Goal: Task Accomplishment & Management: Manage account settings

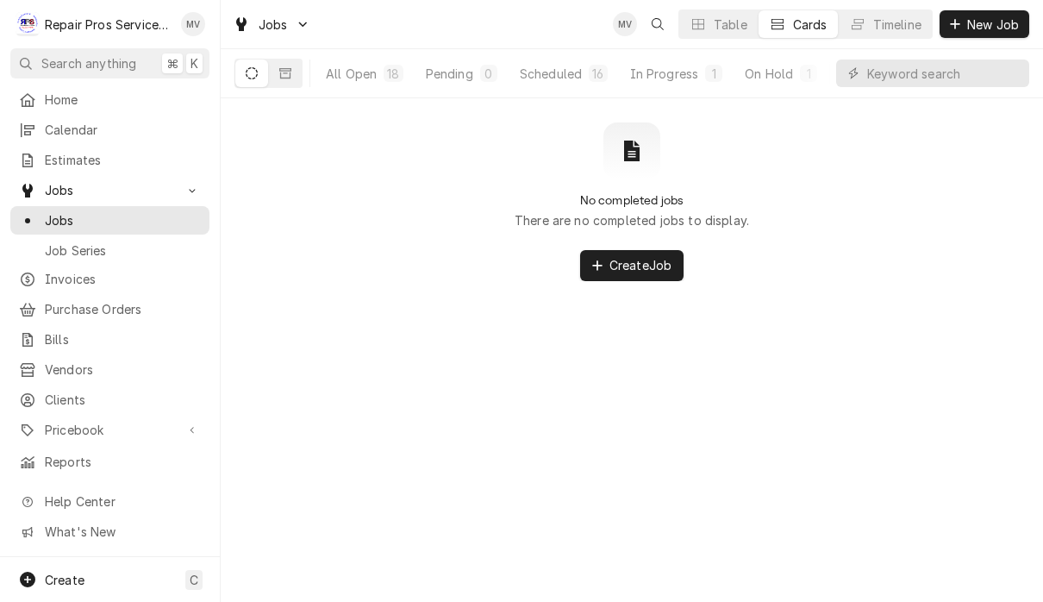
scroll to position [1, 0]
click at [932, 73] on input "Dynamic Content Wrapper" at bounding box center [943, 73] width 153 height 28
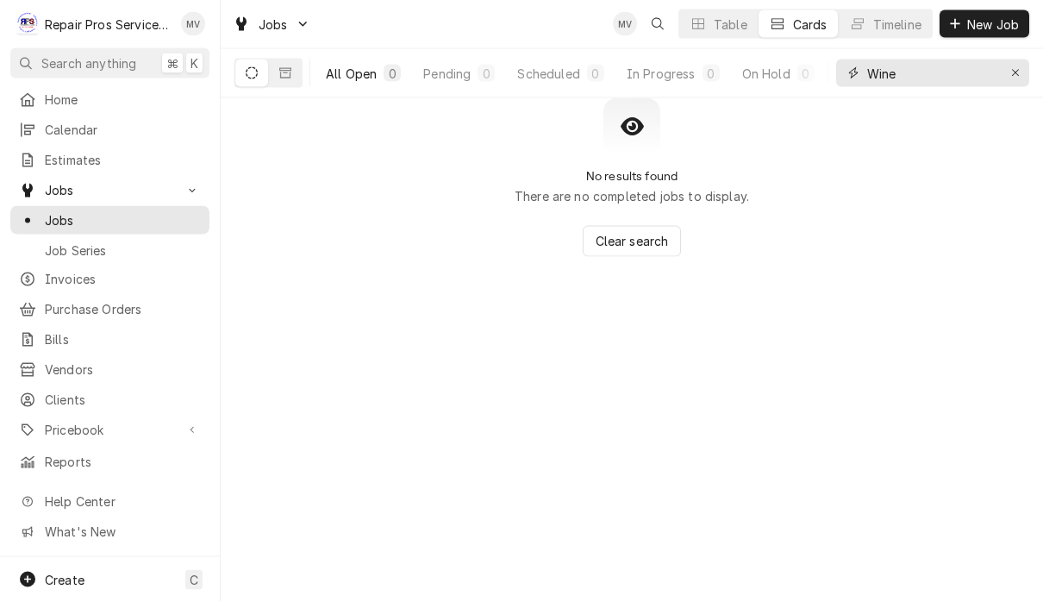
type input "Wine"
click at [358, 78] on div "All Open" at bounding box center [351, 74] width 51 height 18
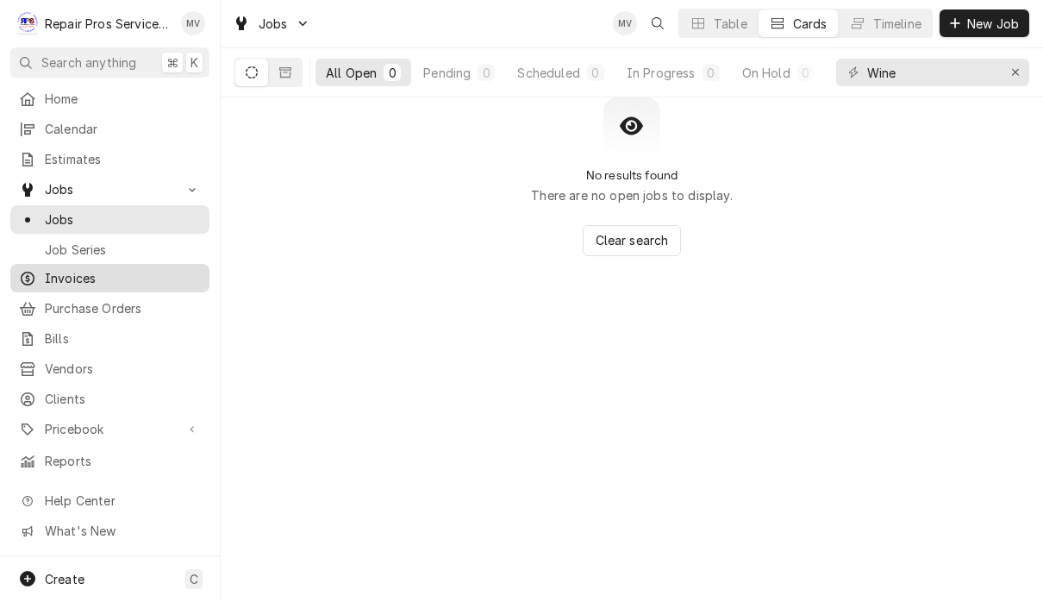
click at [97, 278] on span "Invoices" at bounding box center [123, 279] width 156 height 18
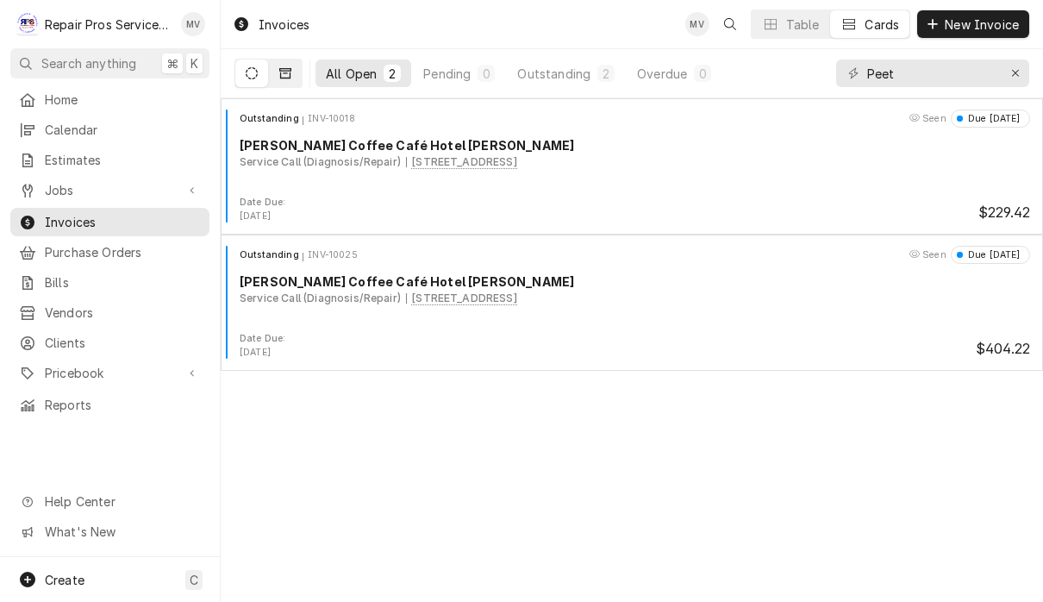
click at [284, 76] on icon "Dynamic Content Wrapper" at bounding box center [285, 73] width 12 height 12
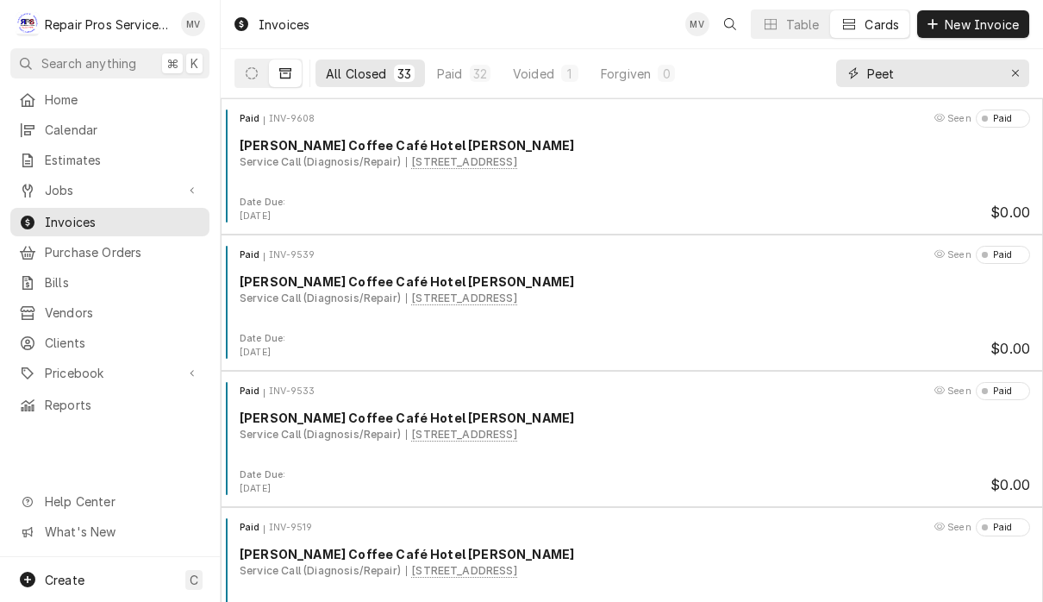
click at [954, 77] on input "Peet" at bounding box center [931, 73] width 129 height 28
click at [1011, 73] on icon "Erase input" at bounding box center [1015, 73] width 9 height 12
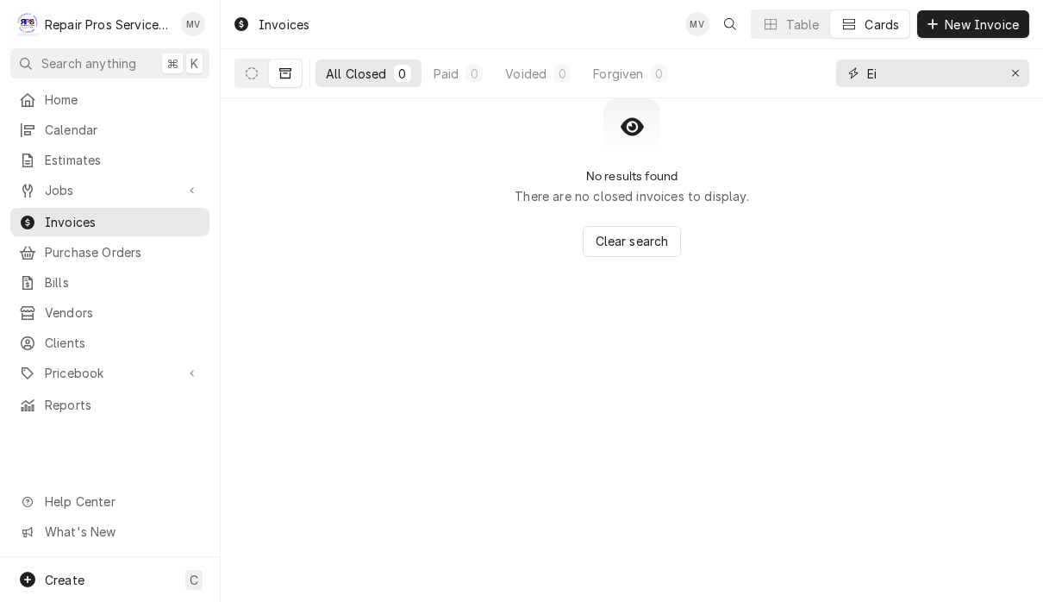
type input "E"
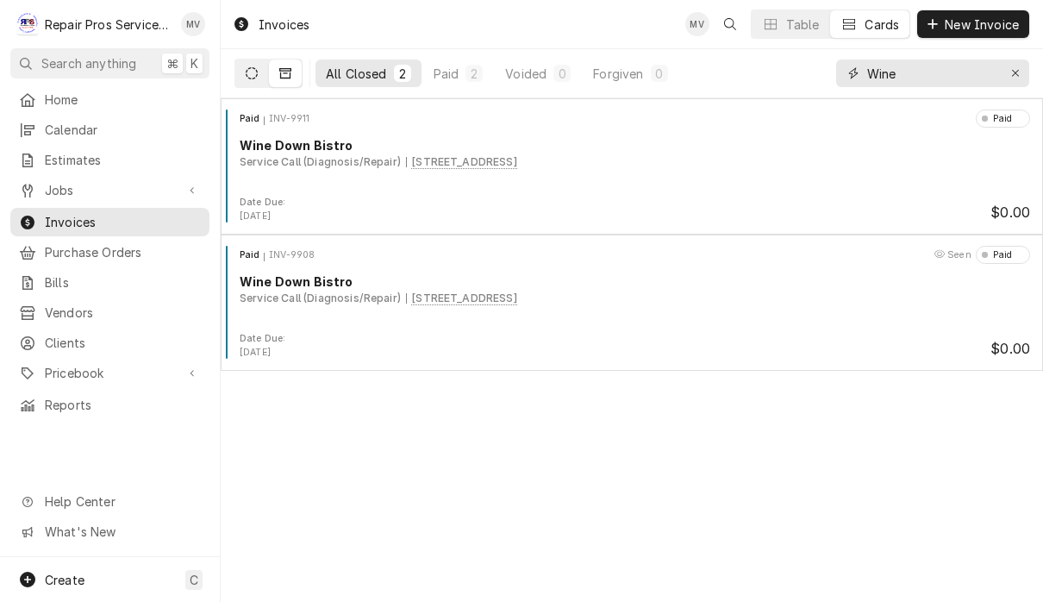
type input "Wine"
click at [240, 67] on button "Dynamic Content Wrapper" at bounding box center [251, 73] width 33 height 28
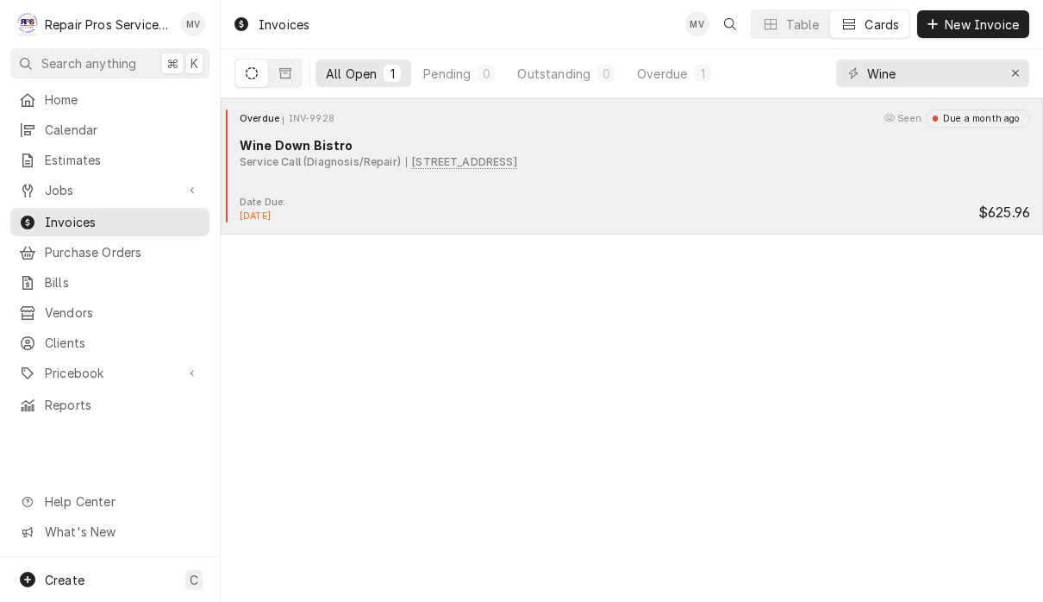
click at [795, 190] on div "Overdue INV-9928 Seen Due a month ago Wine Down Bistro Service Call (Diagnosis/…" at bounding box center [632, 152] width 808 height 86
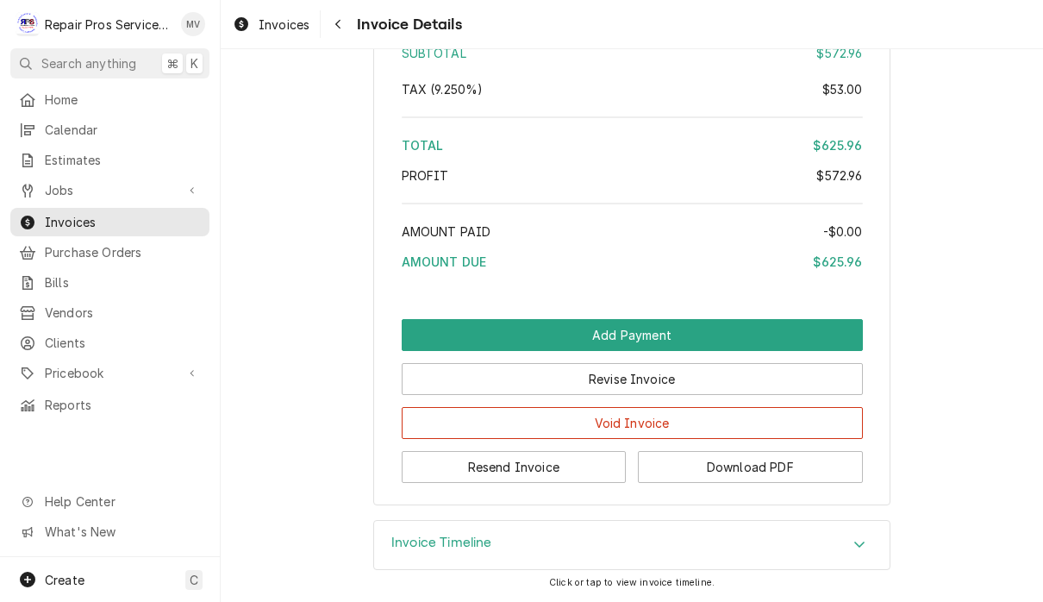
scroll to position [3414, 0]
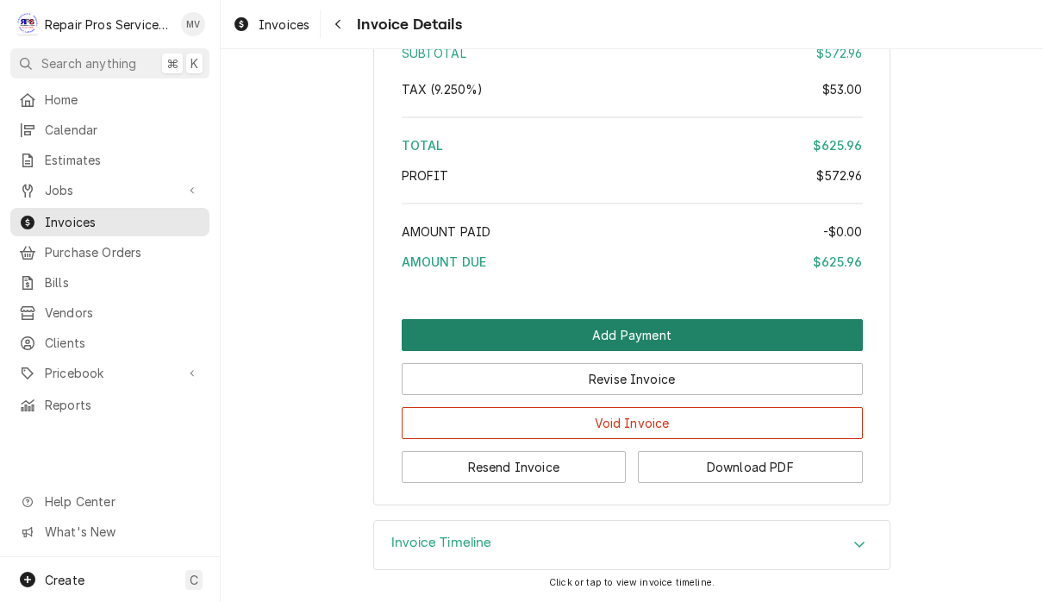
click at [711, 331] on button "Add Payment" at bounding box center [632, 335] width 461 height 32
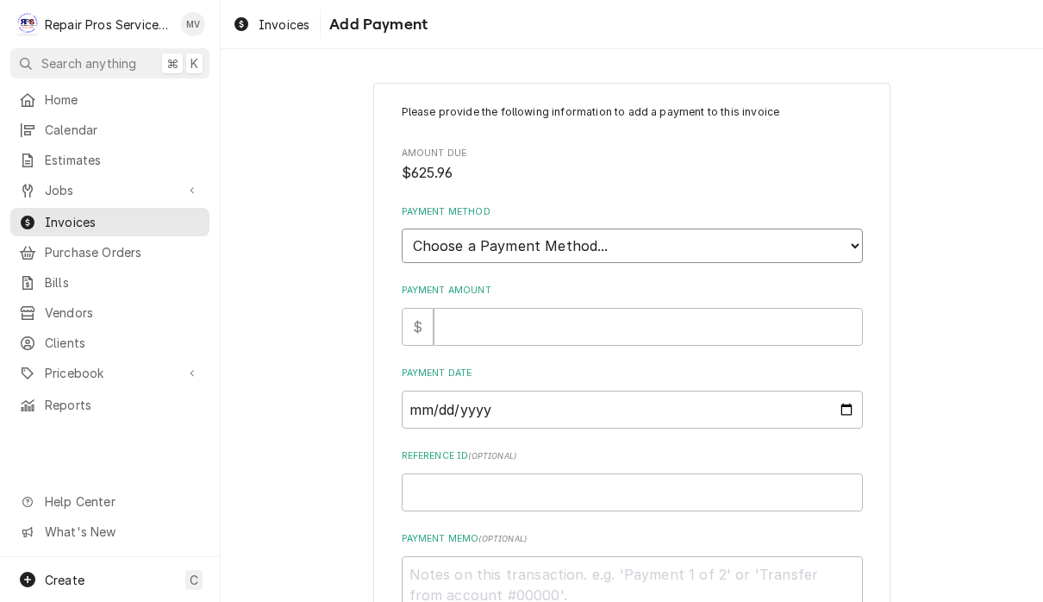
click at [784, 240] on select "Choose a Payment Method... Cash Check Credit/Debit Card ACH/eCheck Other" at bounding box center [632, 245] width 461 height 34
select select "3"
type textarea "x"
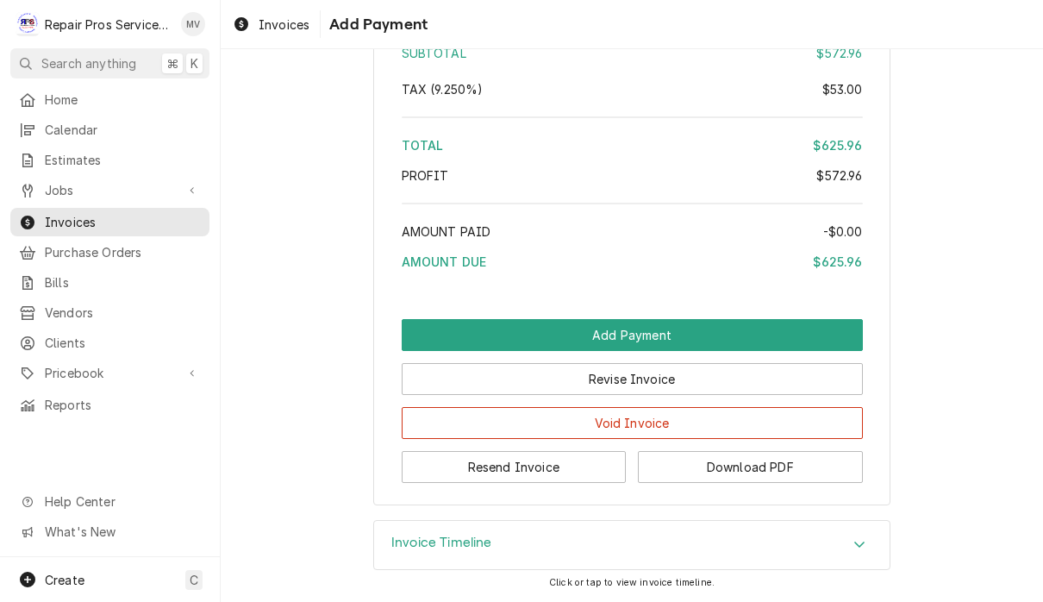
scroll to position [3414, 0]
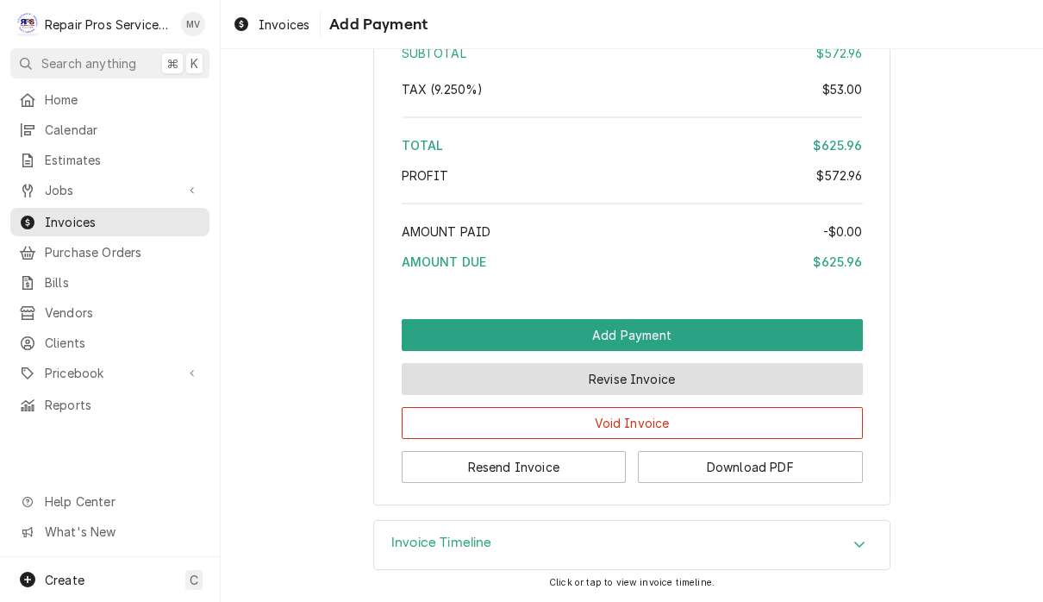
click at [727, 381] on button "Revise Invoice" at bounding box center [632, 379] width 461 height 32
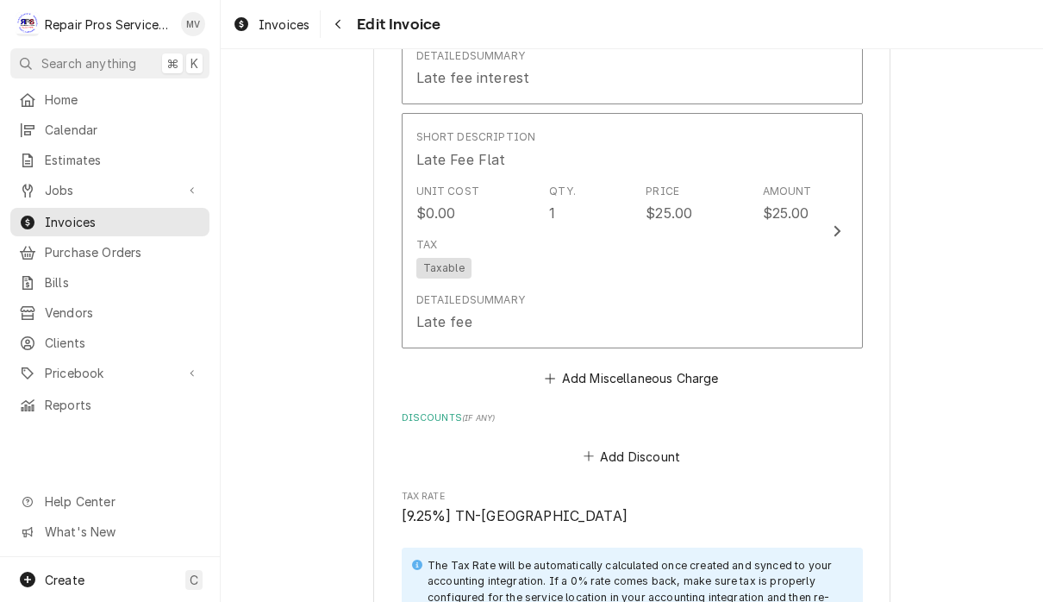
scroll to position [2797, 0]
click at [690, 386] on button "Add Miscellaneous Charge" at bounding box center [631, 379] width 179 height 24
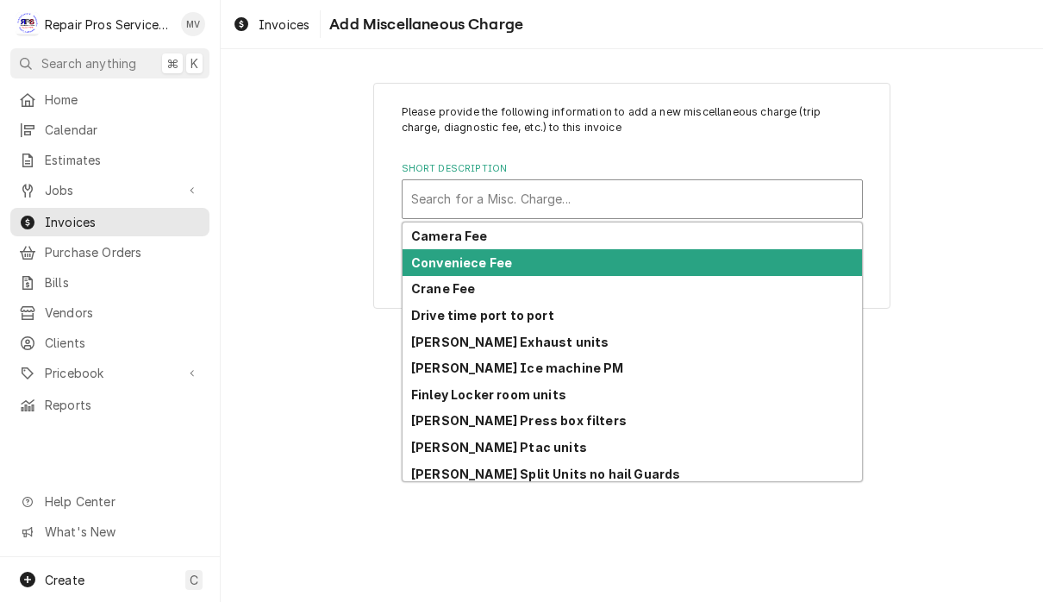
click at [498, 268] on strong "Conveniece Fee" at bounding box center [461, 262] width 101 height 15
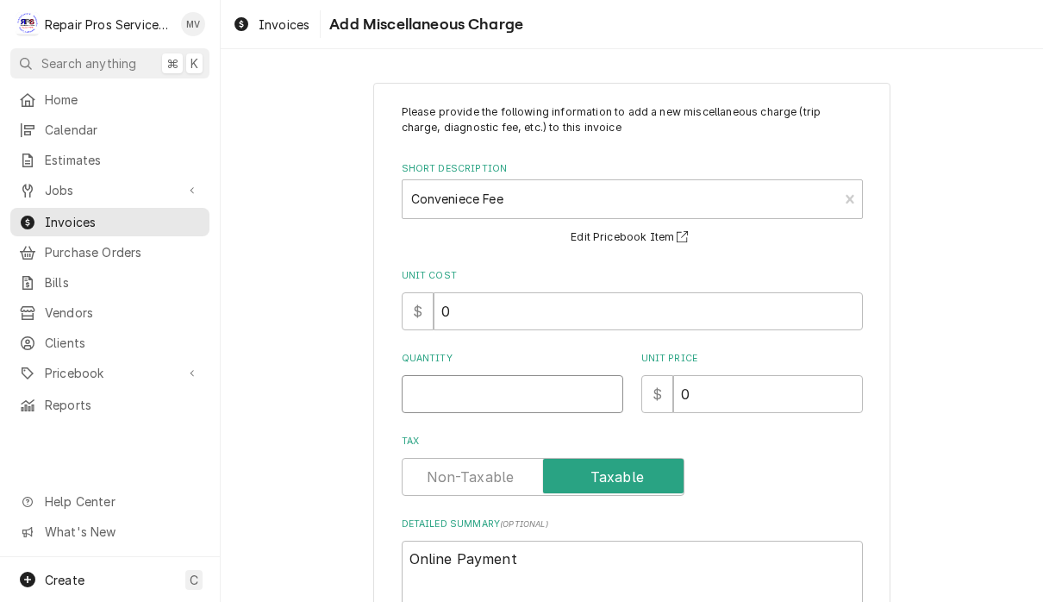
click at [542, 391] on input "Quantity" at bounding box center [512, 394] width 221 height 38
type textarea "x"
type input "1"
click at [745, 389] on input "0" at bounding box center [768, 394] width 190 height 38
type textarea "x"
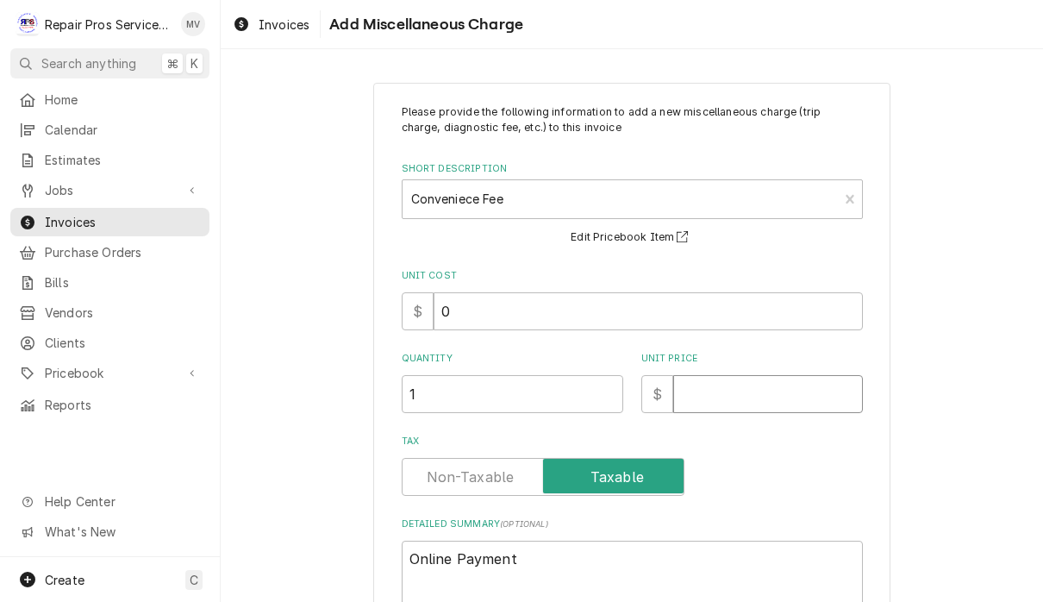
type textarea "x"
type input "2"
type textarea "x"
type input "25"
type textarea "x"
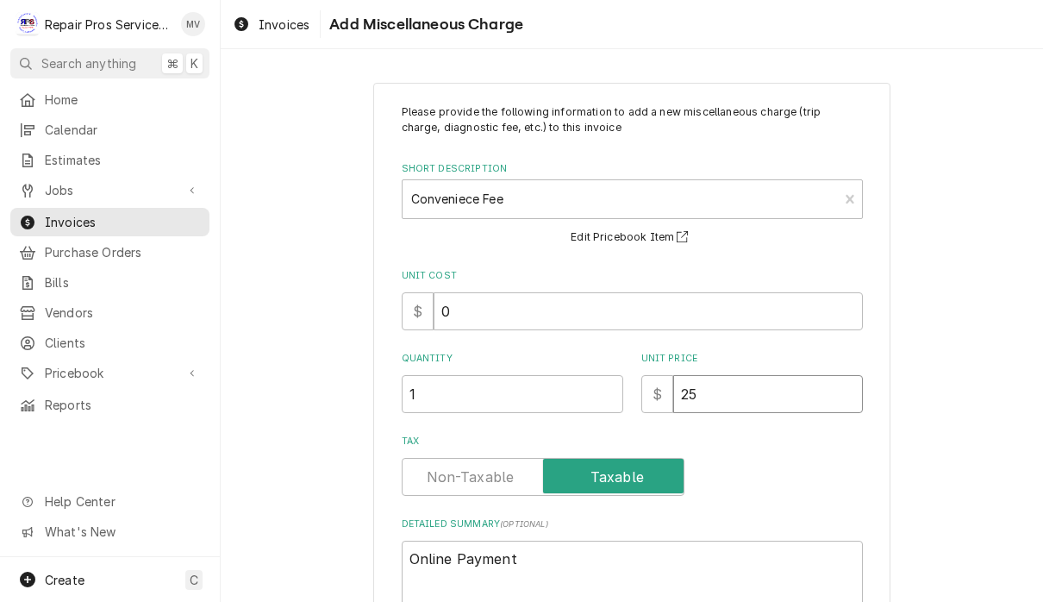
type input "25.0"
type textarea "x"
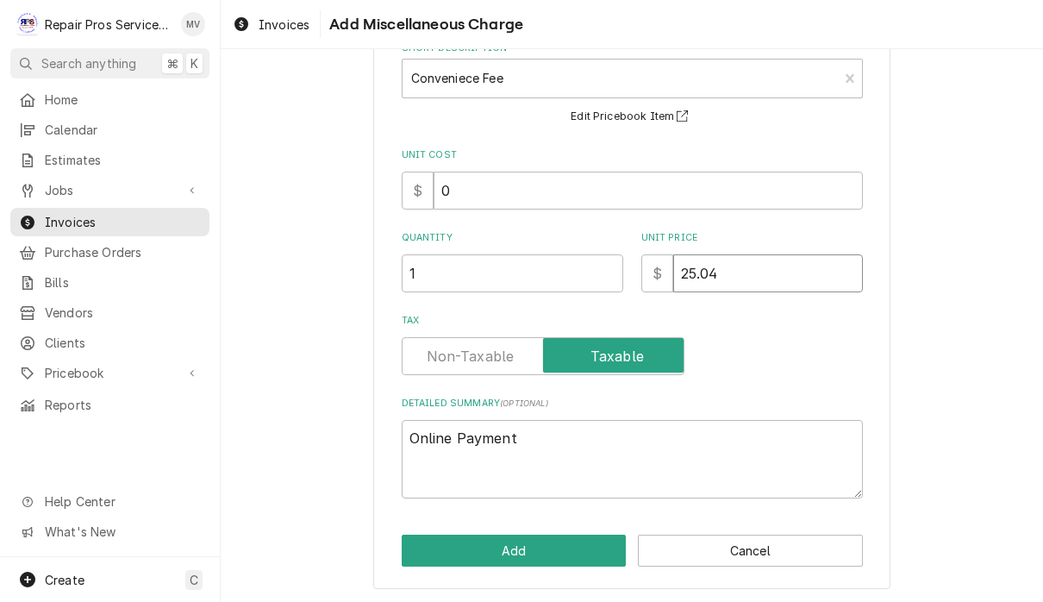
scroll to position [120, 0]
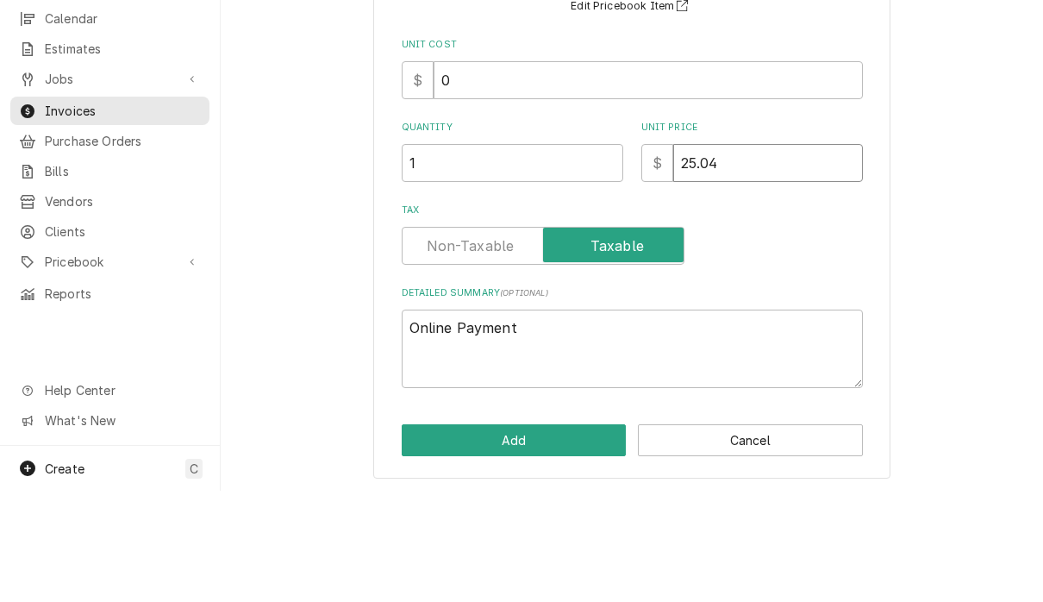
type input "25.04"
click at [451, 421] on textarea "Online Payment" at bounding box center [632, 460] width 461 height 78
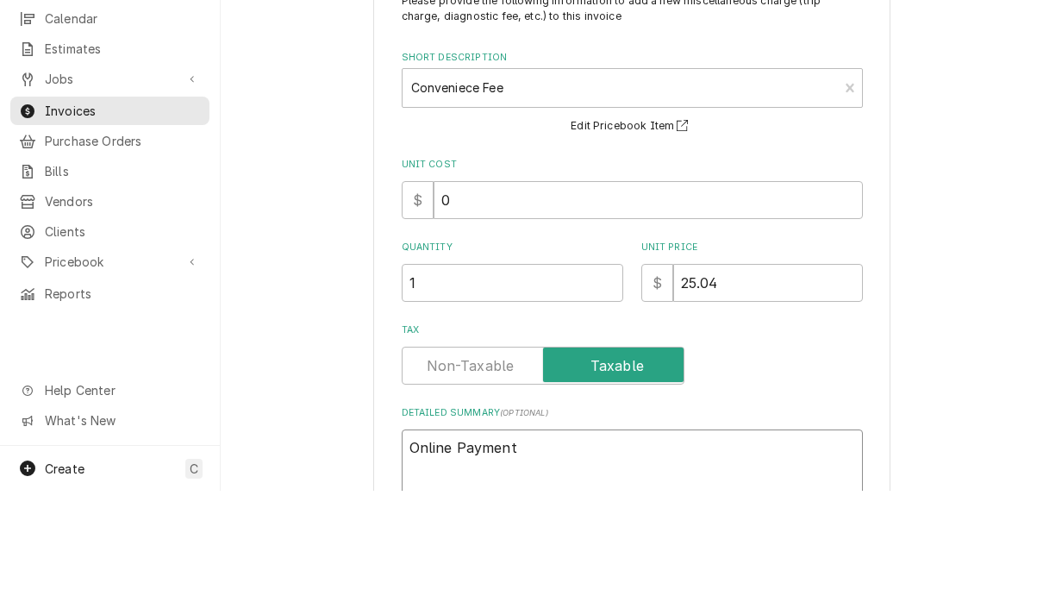
scroll to position [0, 0]
click at [647, 227] on button "Edit Pricebook Item" at bounding box center [632, 238] width 128 height 22
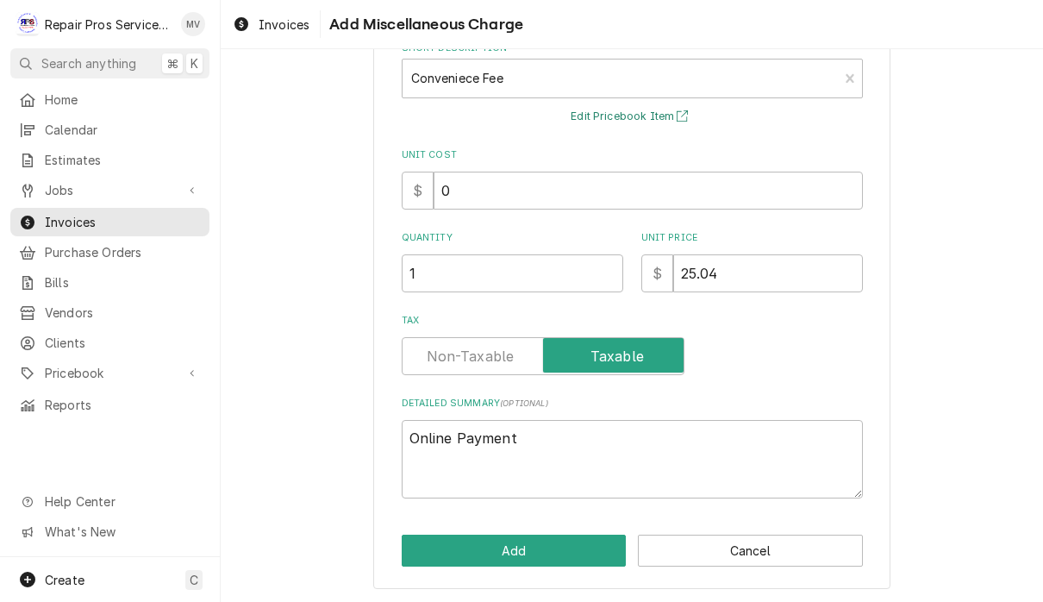
click at [814, 550] on button "Cancel" at bounding box center [750, 550] width 225 height 32
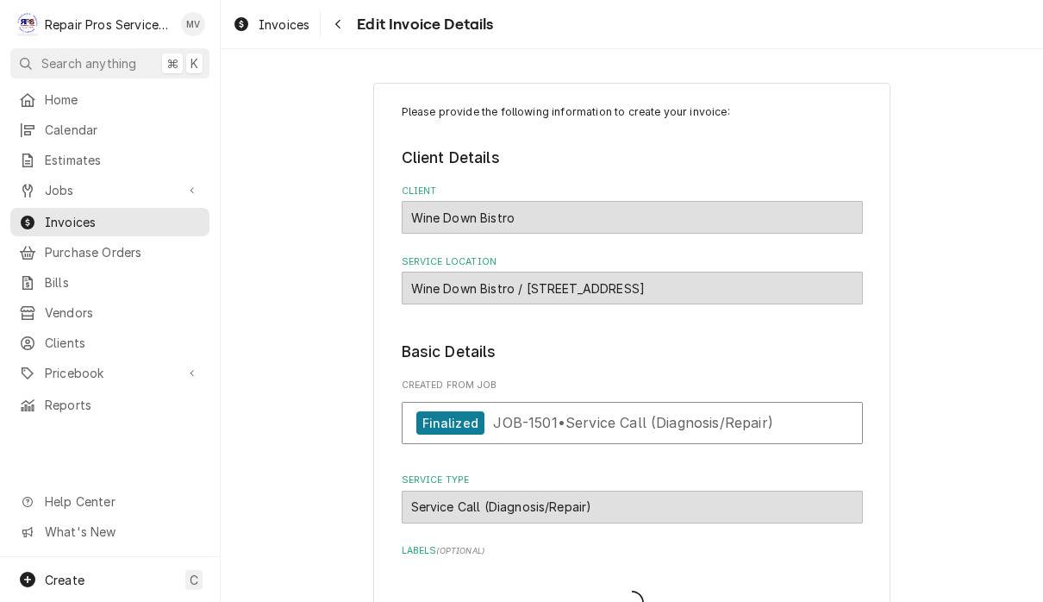
type textarea "x"
click at [277, 26] on span "Invoices" at bounding box center [284, 25] width 51 height 18
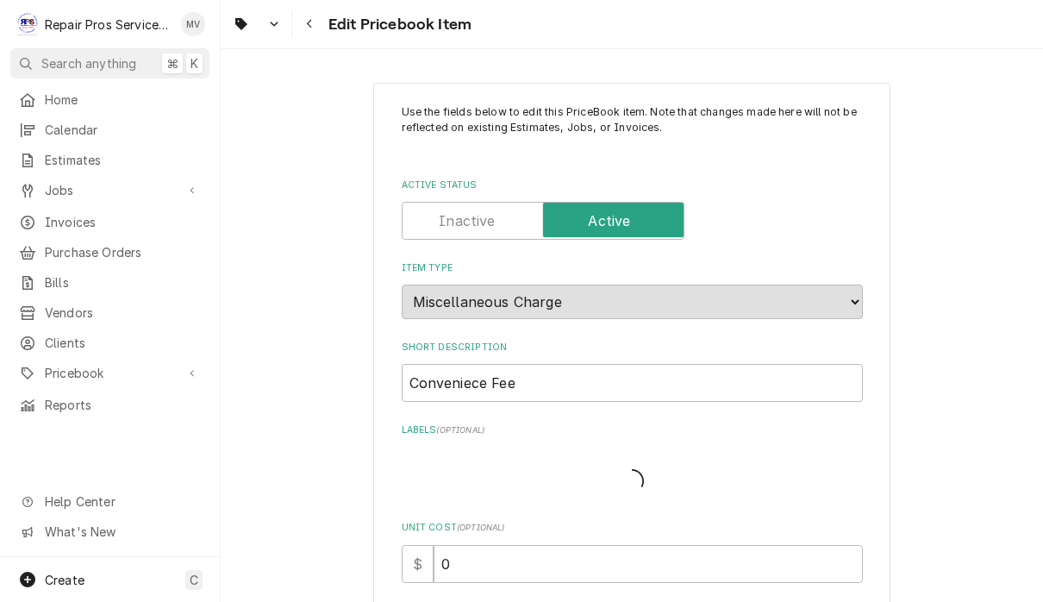
type textarea "x"
click at [480, 369] on input "Conveniece Fee" at bounding box center [632, 383] width 461 height 38
type input "Convenience Fee"
type textarea "x"
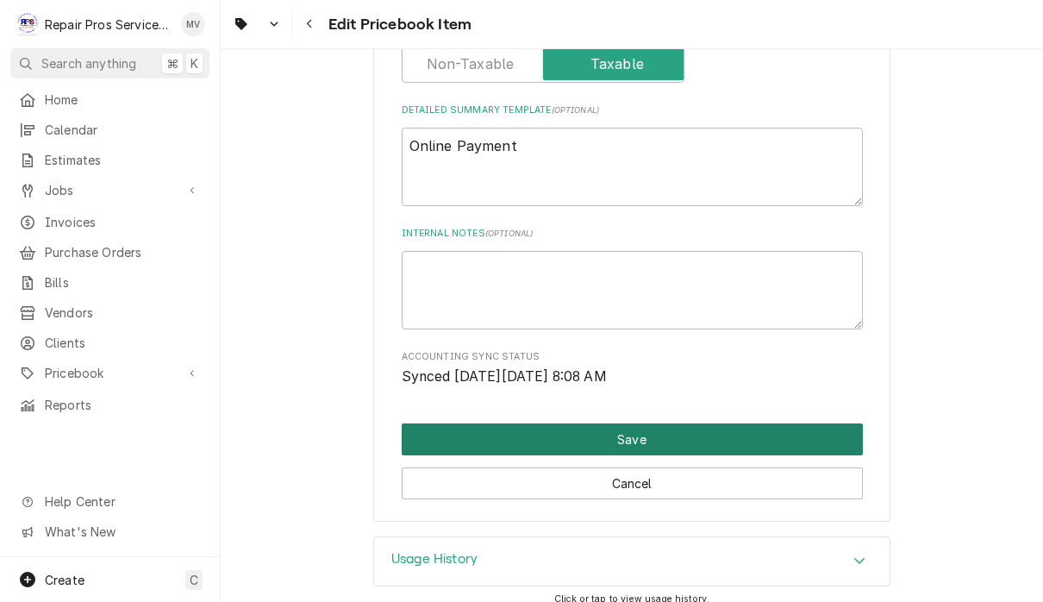
type input "Convenience Fee"
click at [732, 427] on button "Save" at bounding box center [632, 439] width 461 height 32
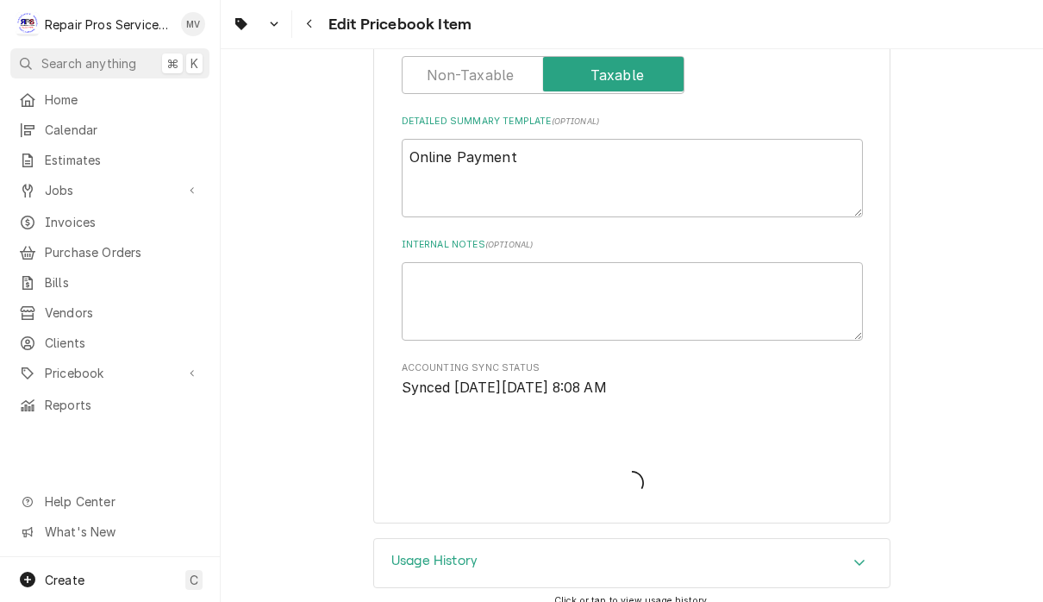
type textarea "x"
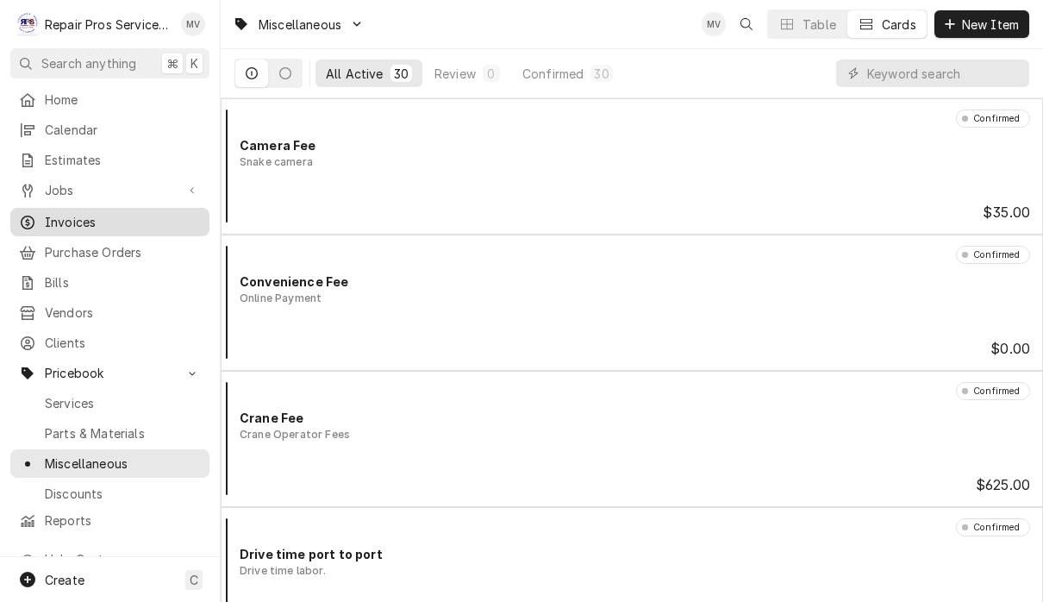
click at [55, 226] on link "Invoices" at bounding box center [109, 222] width 199 height 28
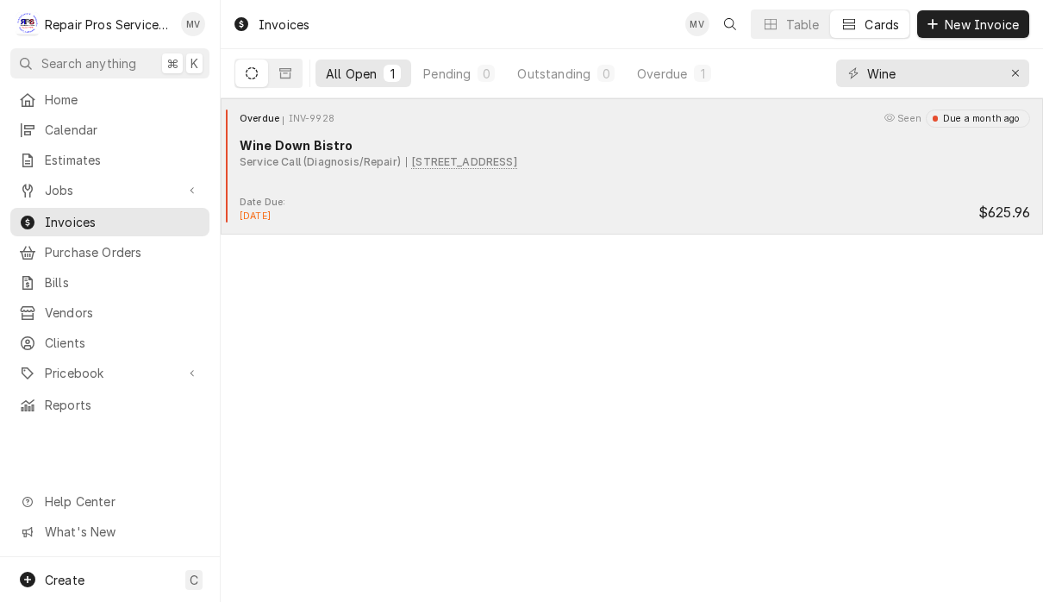
click at [834, 201] on div "Date Due: Sep 11, 2025 $625.96" at bounding box center [632, 210] width 808 height 28
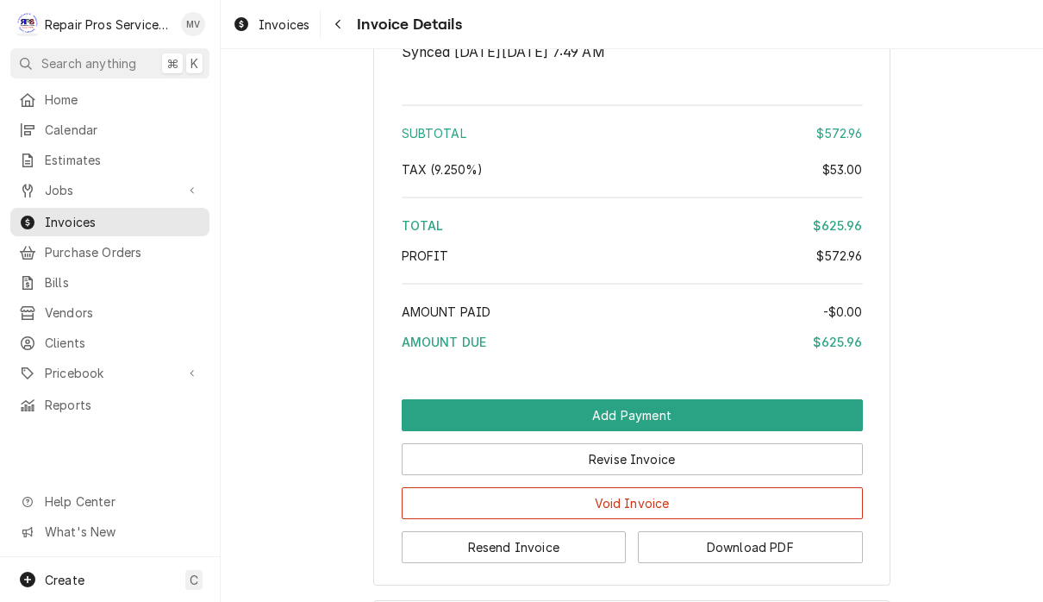
scroll to position [3308, 0]
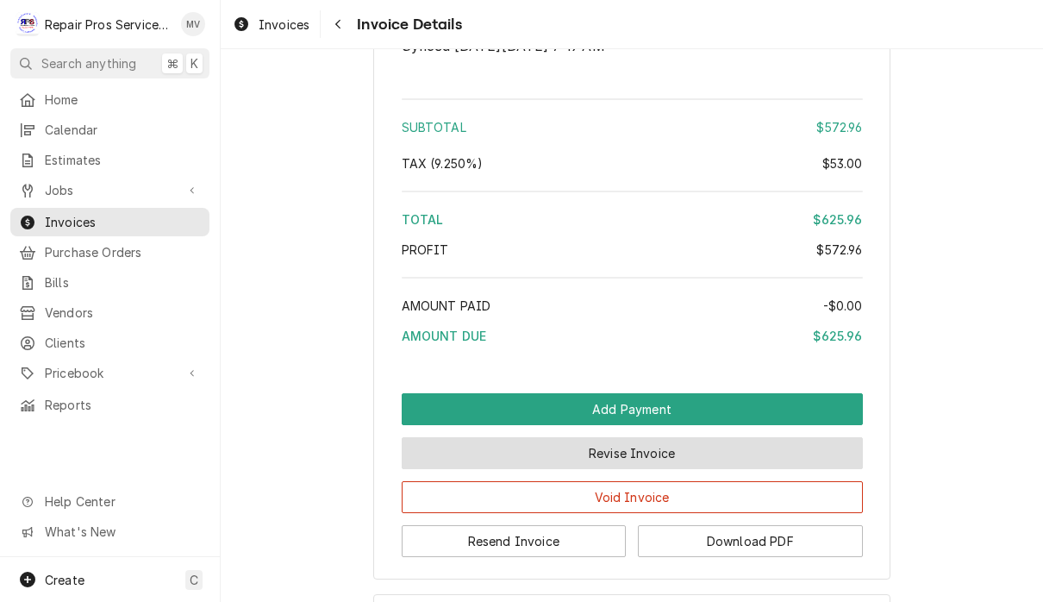
click at [735, 469] on button "Revise Invoice" at bounding box center [632, 453] width 461 height 32
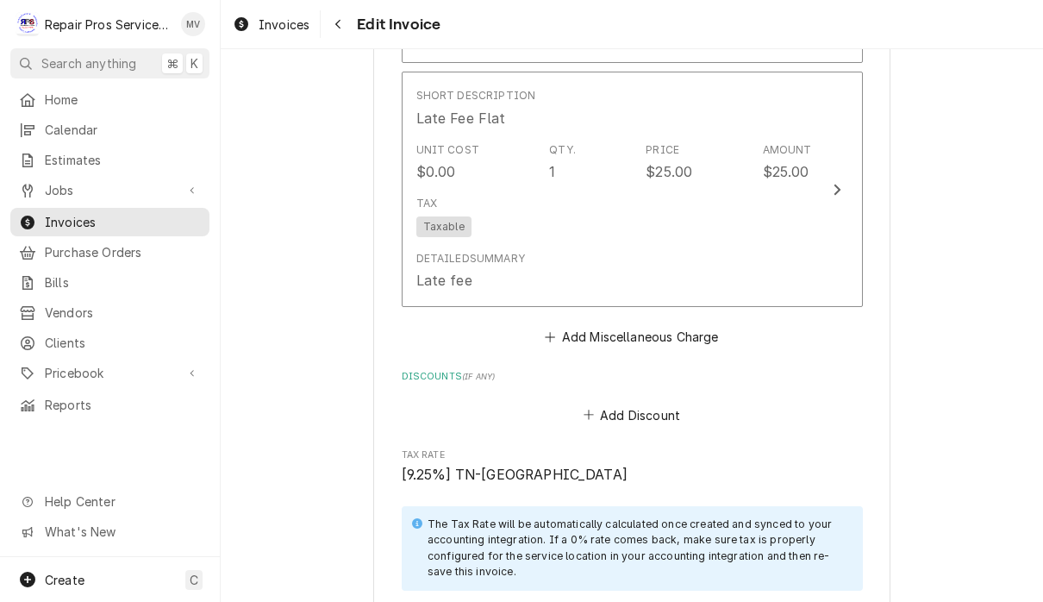
scroll to position [2786, 0]
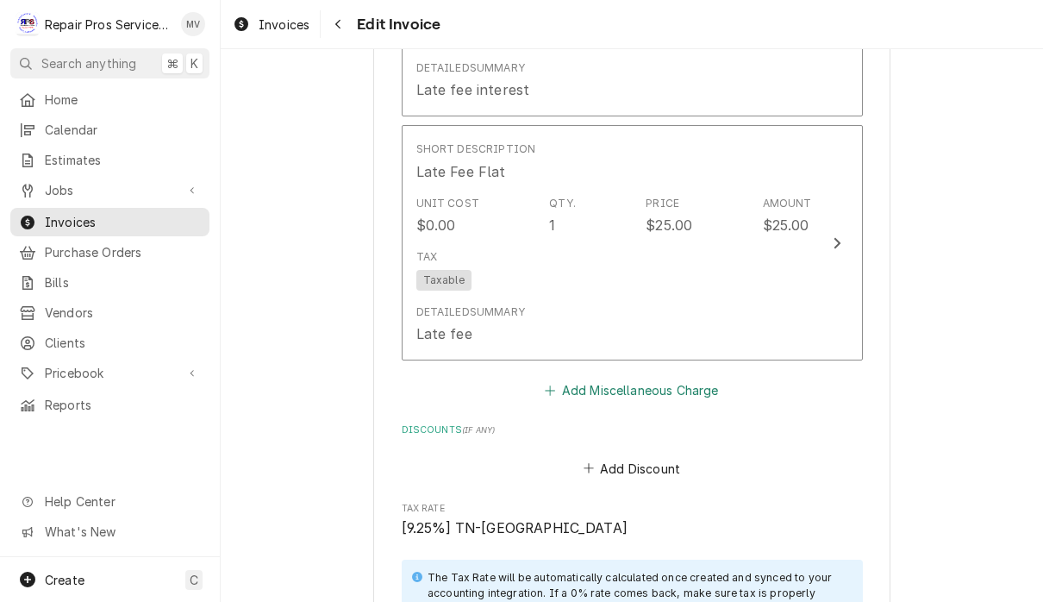
click at [689, 393] on button "Add Miscellaneous Charge" at bounding box center [631, 390] width 179 height 24
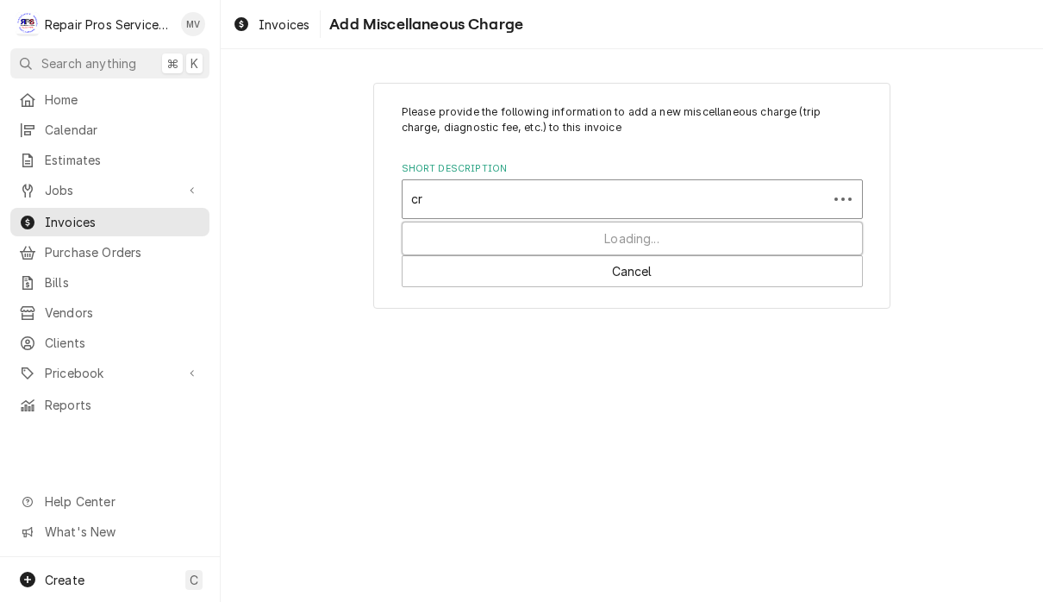
type input "c"
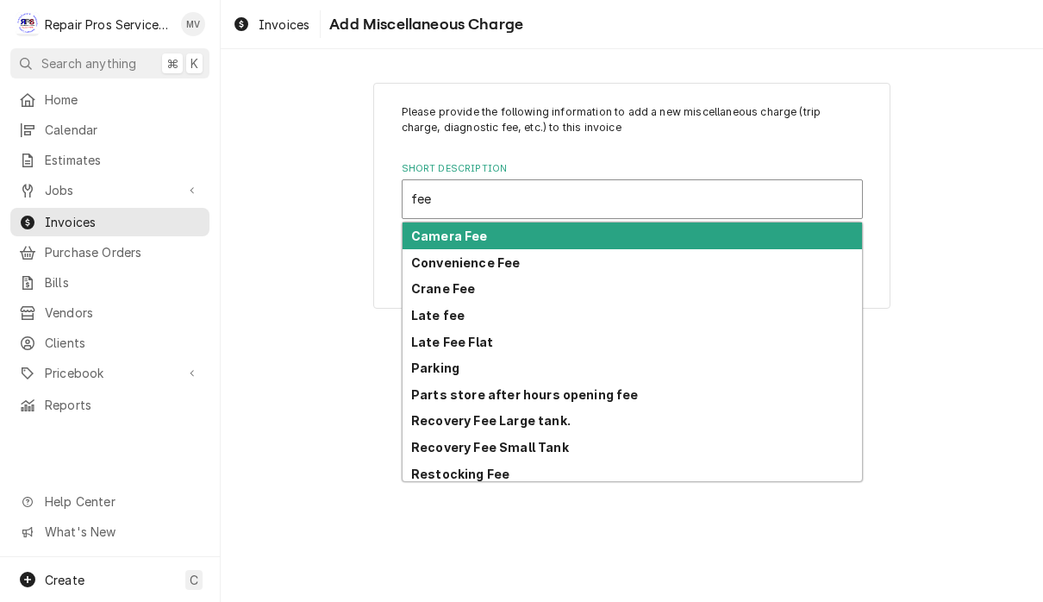
click at [510, 266] on strong "Convenience Fee" at bounding box center [465, 262] width 109 height 15
type input "fee"
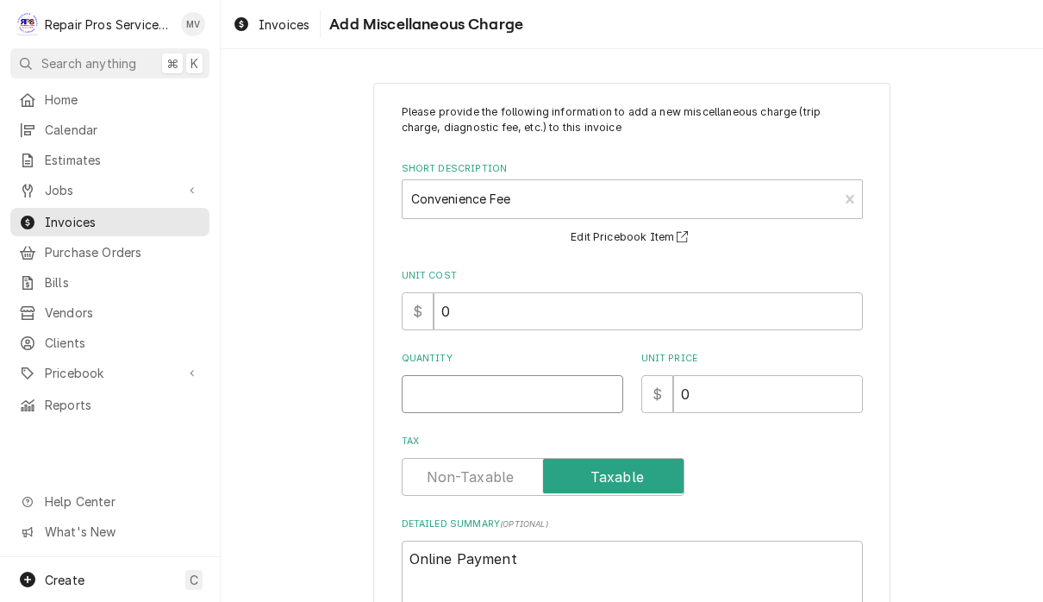
click at [559, 392] on input "Quantity" at bounding box center [512, 394] width 221 height 38
type textarea "x"
type input "1"
click at [751, 392] on input "0" at bounding box center [768, 394] width 190 height 38
type textarea "x"
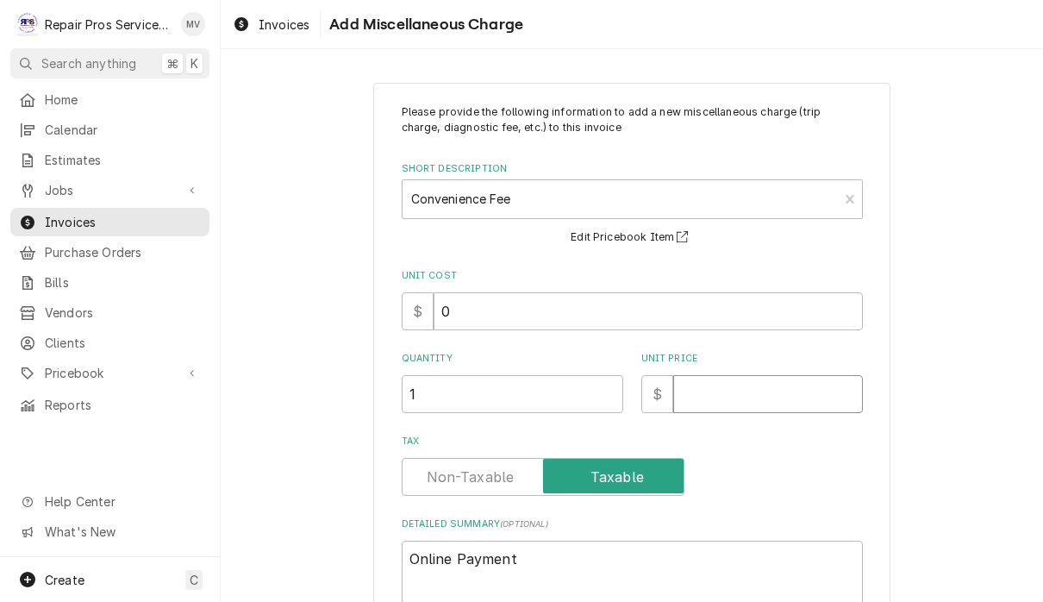
type textarea "x"
type input "2"
type textarea "x"
type input "25"
type textarea "x"
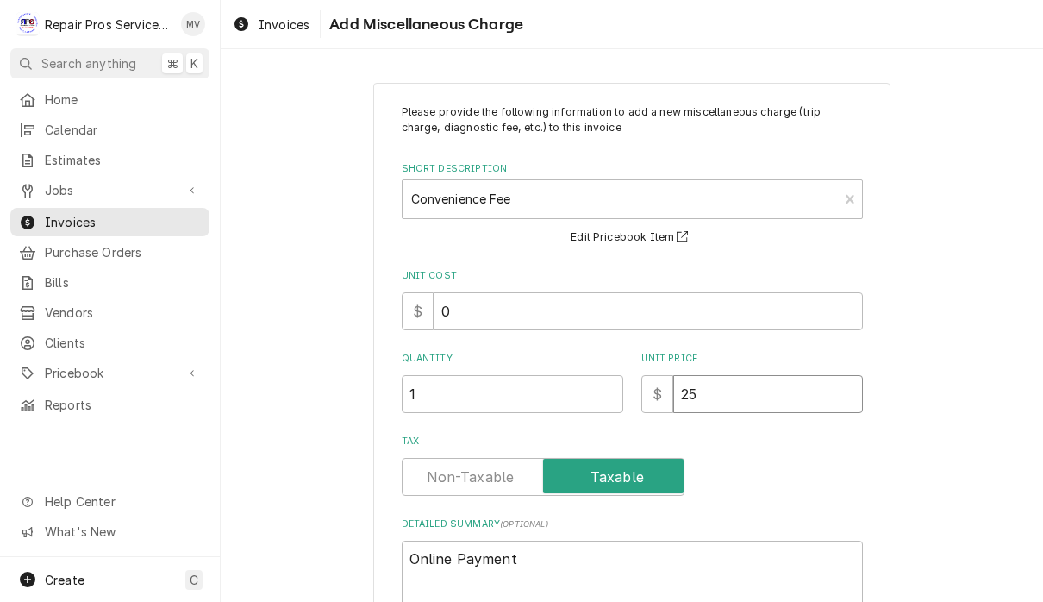
type input "25.0"
type textarea "x"
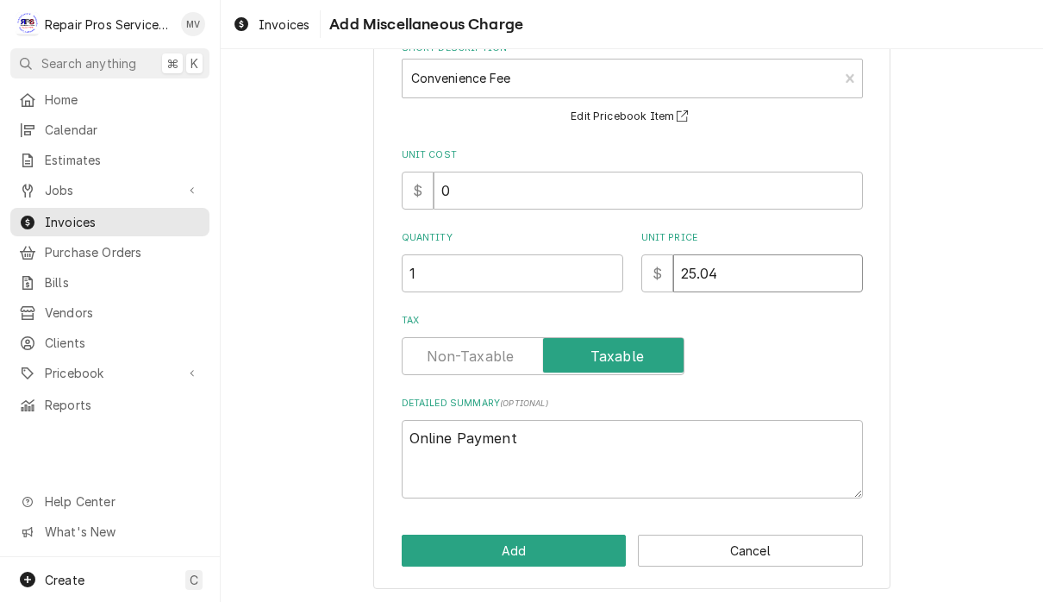
scroll to position [120, 0]
type input "25.04"
click at [450, 436] on textarea "Online Payment" at bounding box center [632, 460] width 461 height 78
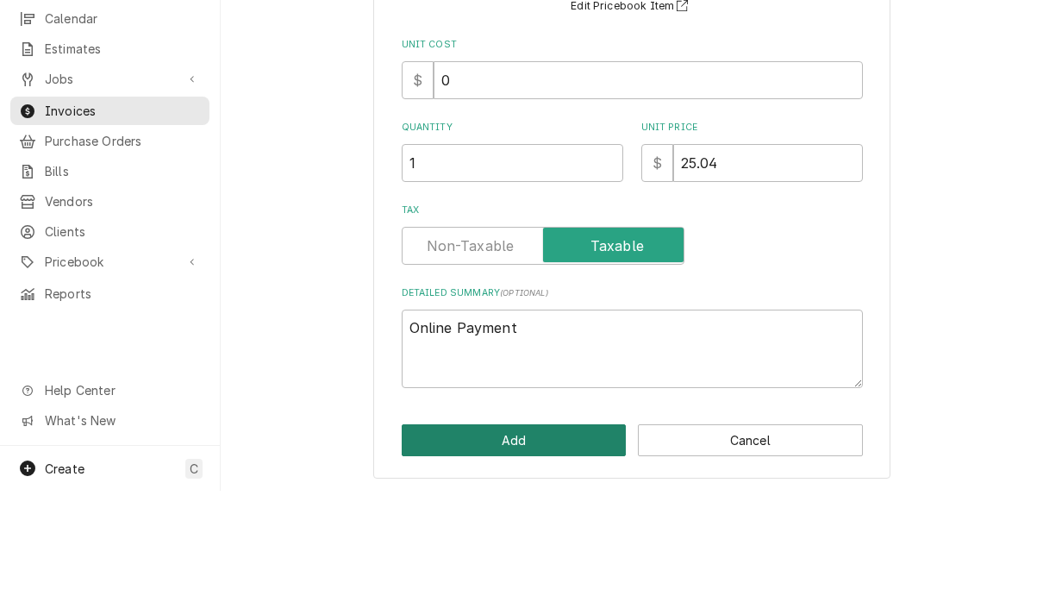
click at [535, 535] on button "Add" at bounding box center [514, 551] width 225 height 32
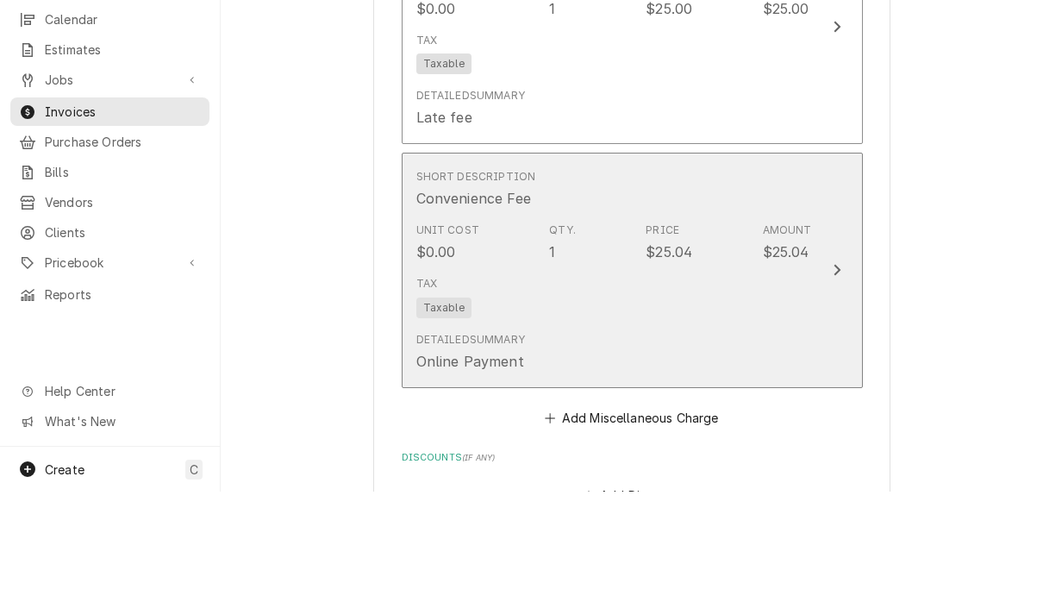
click at [848, 263] on button "Short Description Convenience Fee Unit Cost $0.00 Qty. 1 Price $25.04 Amount $2…" at bounding box center [632, 380] width 461 height 235
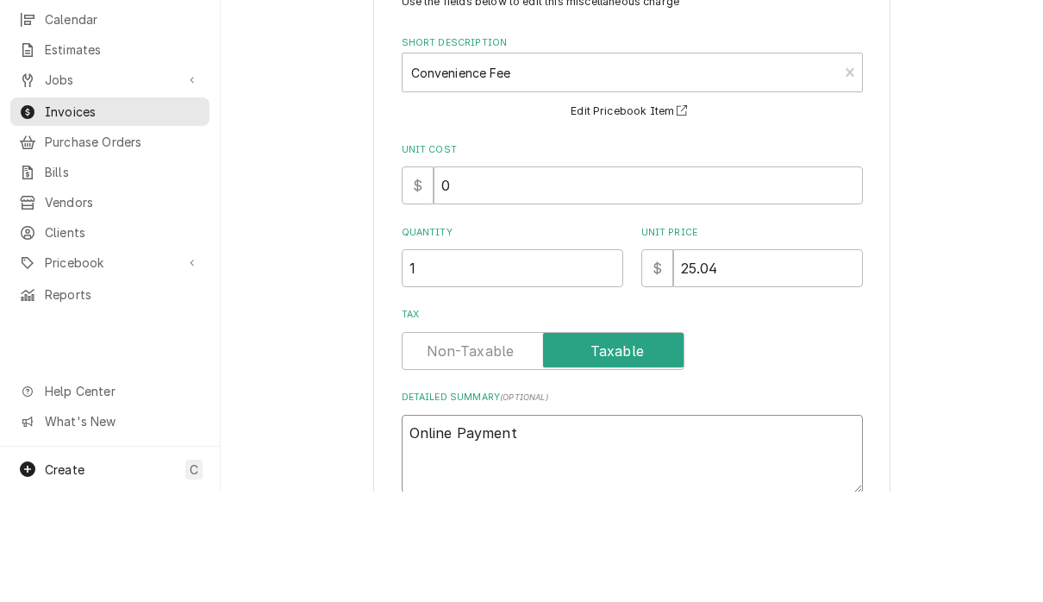
click at [446, 525] on textarea "Online Payment" at bounding box center [632, 564] width 461 height 78
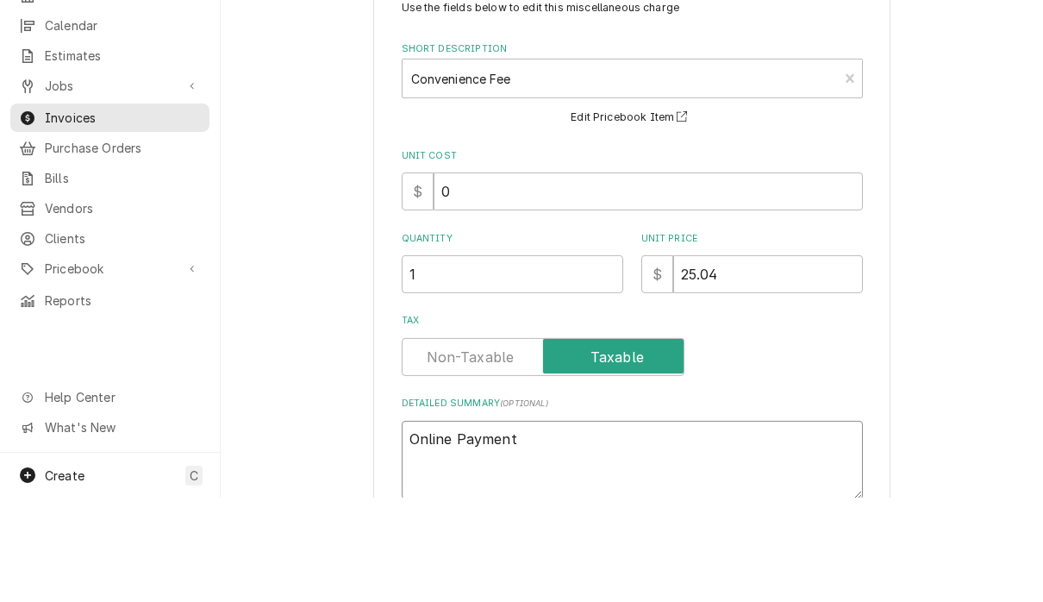
type textarea "x"
type textarea "Onlin Payment"
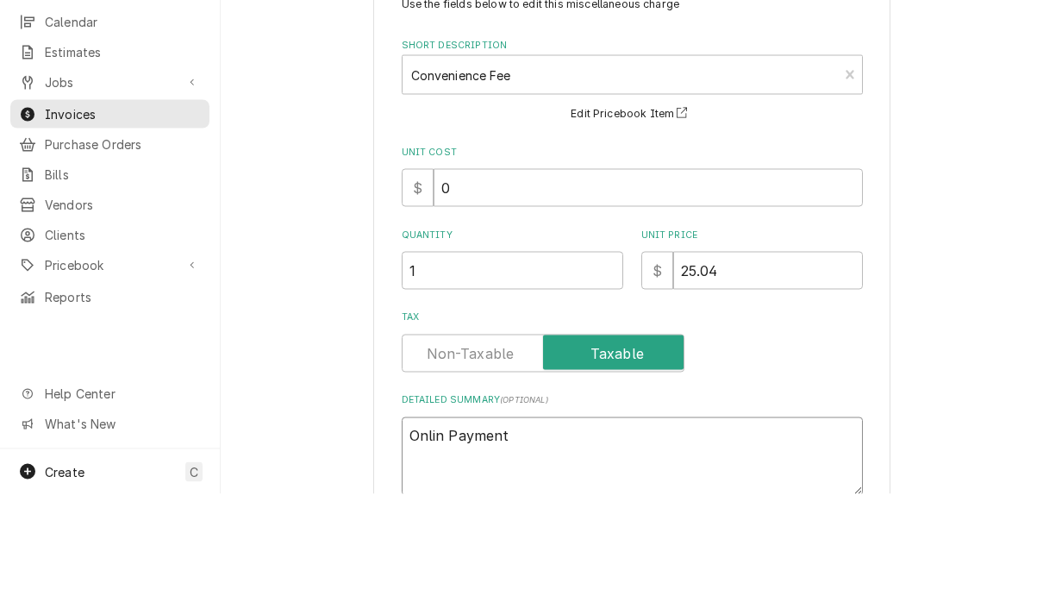
type textarea "x"
type textarea "Onli Payment"
type textarea "x"
type textarea "Onl Payment"
type textarea "x"
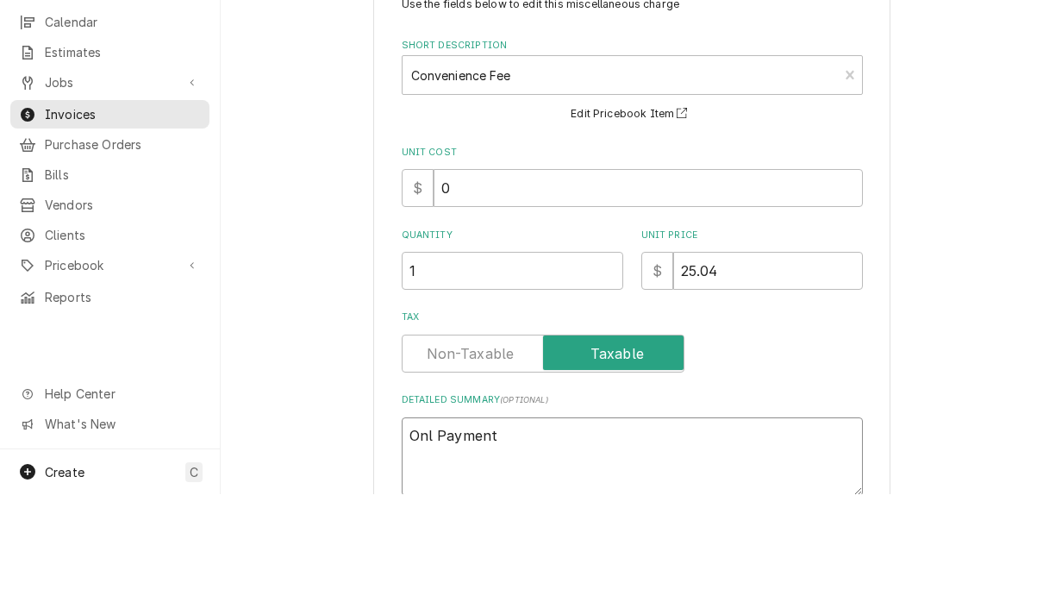
type textarea "On Payment"
type textarea "x"
type textarea "O Payment"
type textarea "x"
type textarea "Payment"
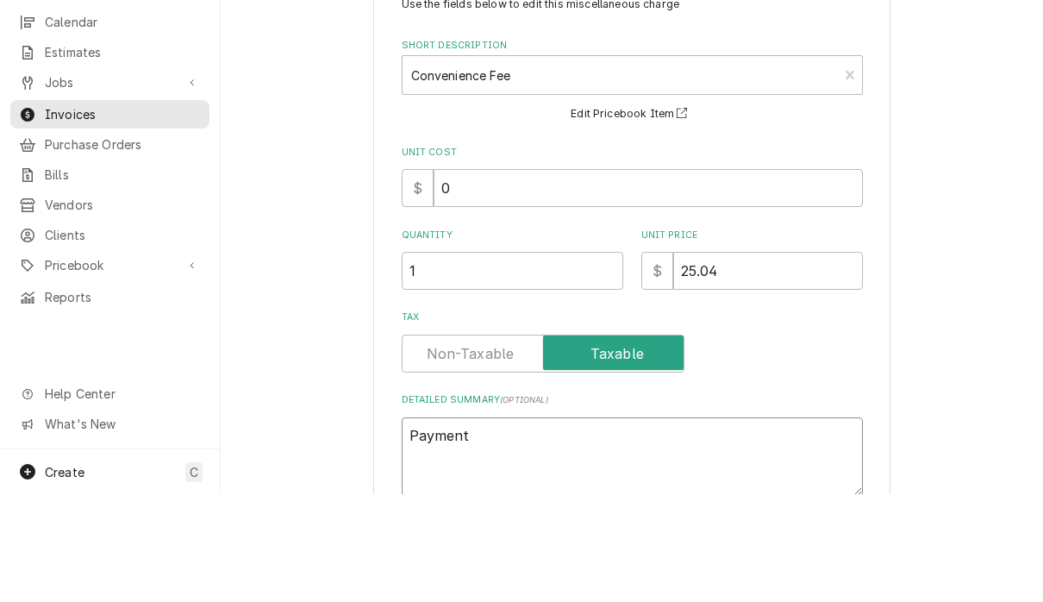
type textarea "x"
type textarea "C Payment"
type textarea "x"
type textarea "Cr Payment"
type textarea "x"
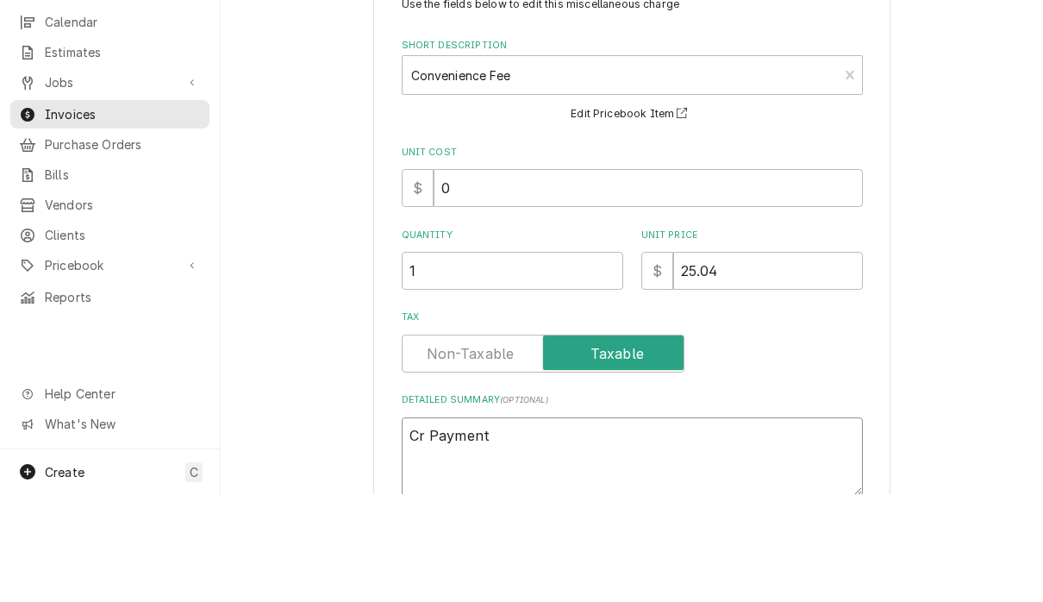
type textarea "Cre Payment"
type textarea "x"
type textarea "Cred Payment"
type textarea "x"
type textarea "Credi Payment"
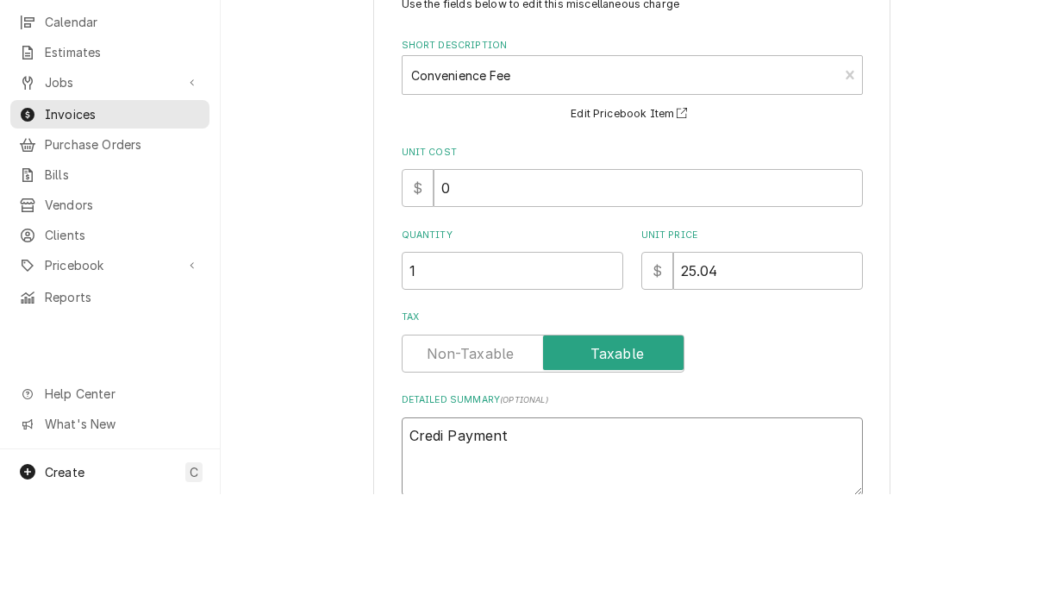
type textarea "x"
type textarea "Credit Payment"
type textarea "x"
type textarea "Credit Payment"
type textarea "x"
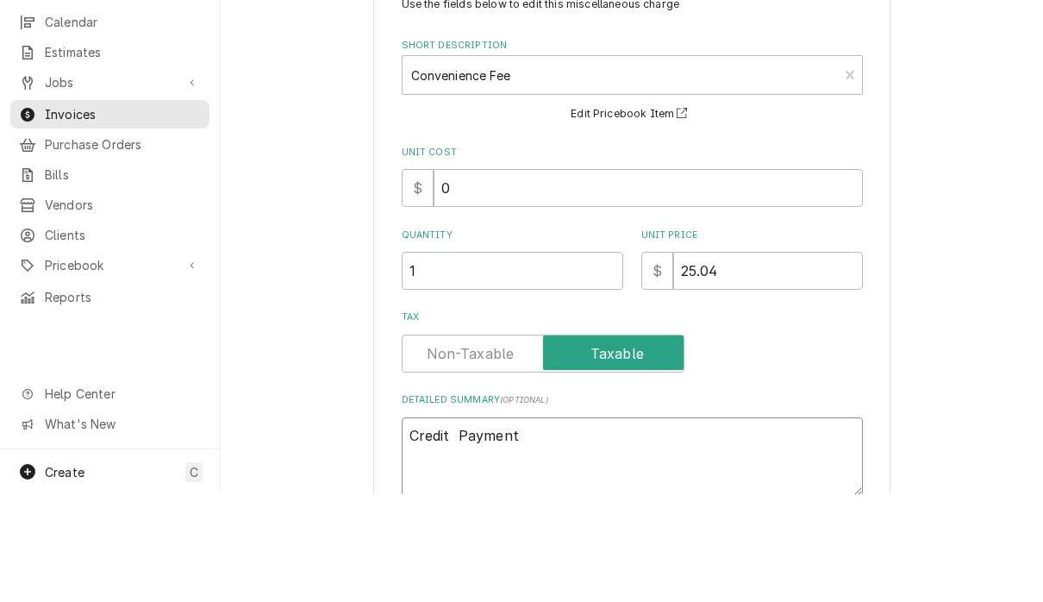
type textarea "Credit C Payment"
type textarea "x"
type textarea "Credit Ca Payment"
type textarea "x"
type textarea "Credit Car Payment"
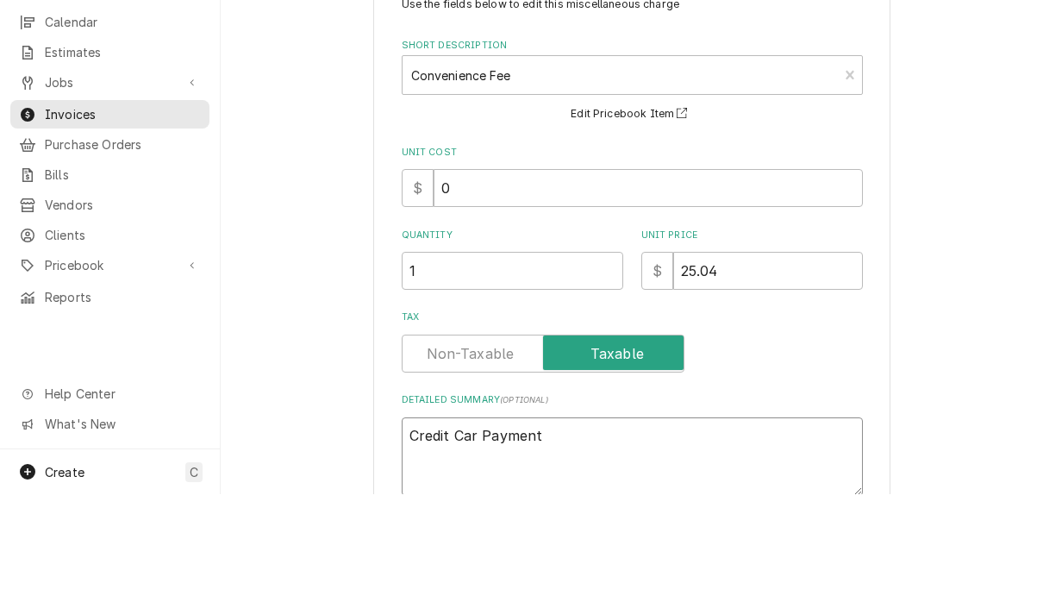
type textarea "x"
type textarea "Credit Card Payment"
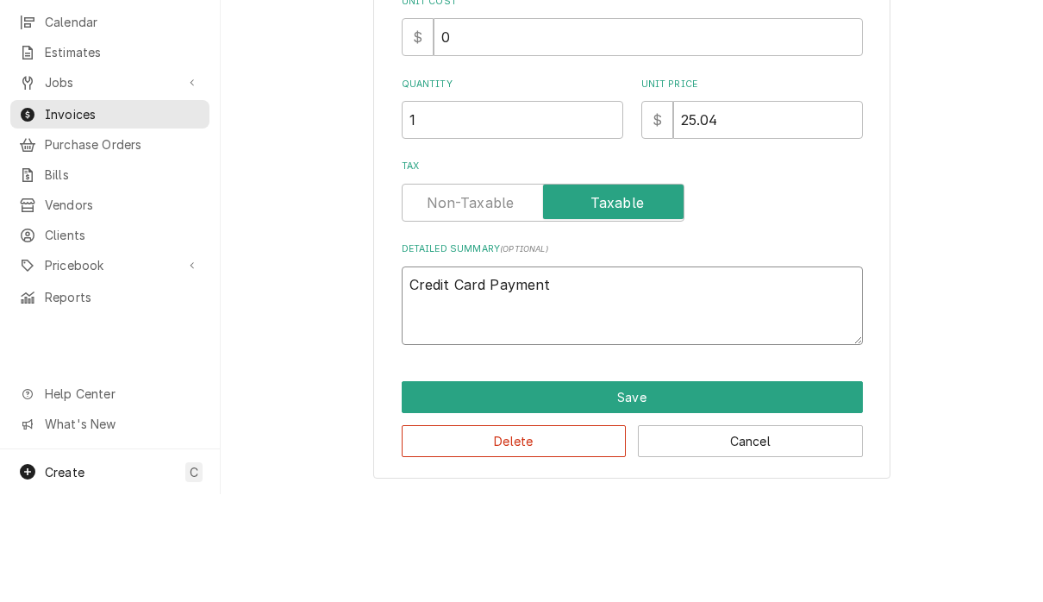
scroll to position [149, 0]
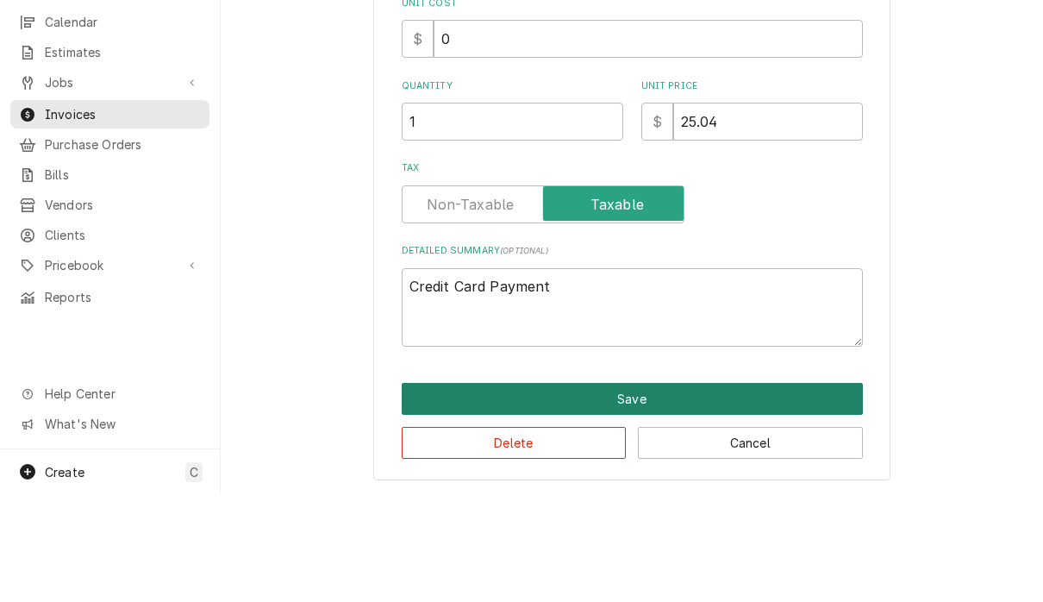
click at [824, 490] on button "Save" at bounding box center [632, 506] width 461 height 32
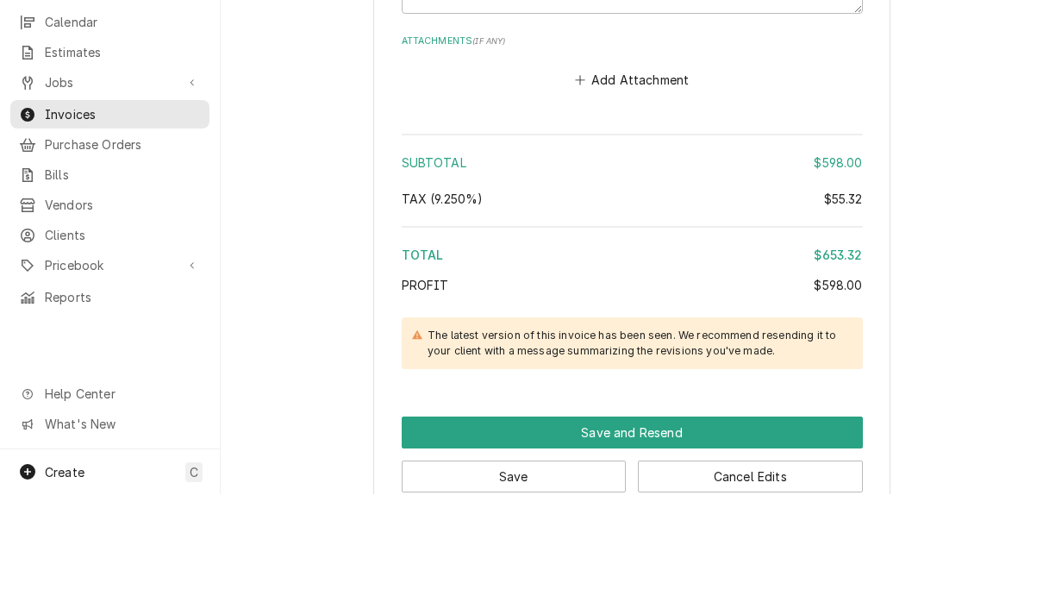
scroll to position [3680, 0]
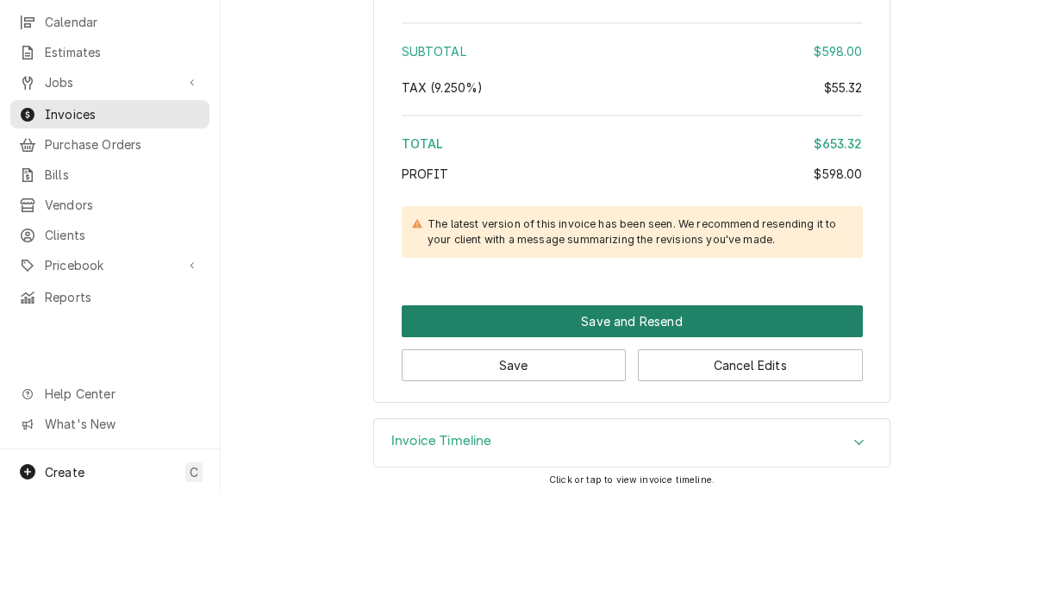
click at [732, 413] on button "Save and Resend" at bounding box center [632, 429] width 461 height 32
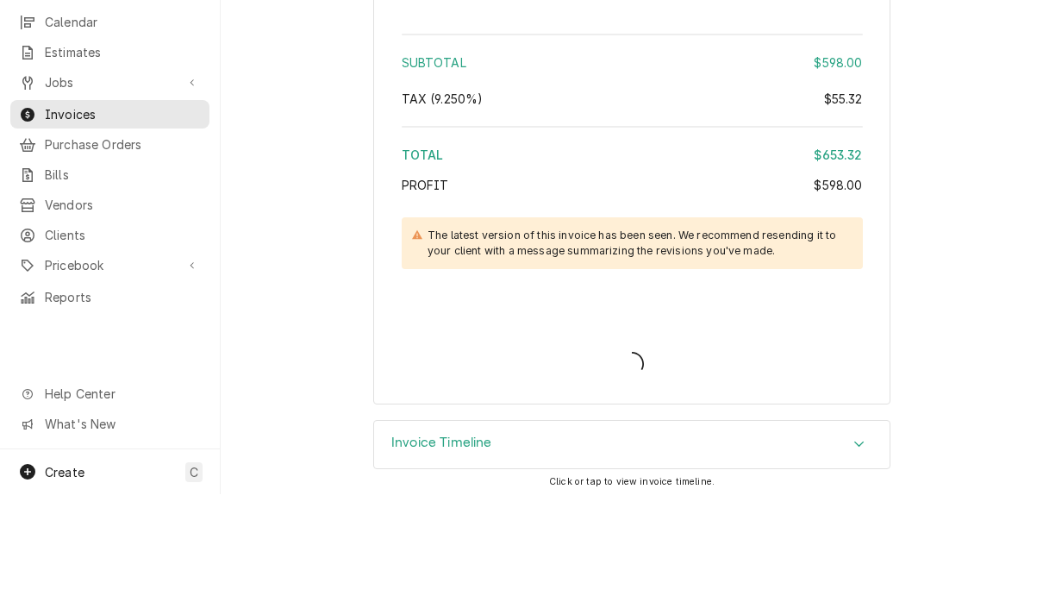
type textarea "x"
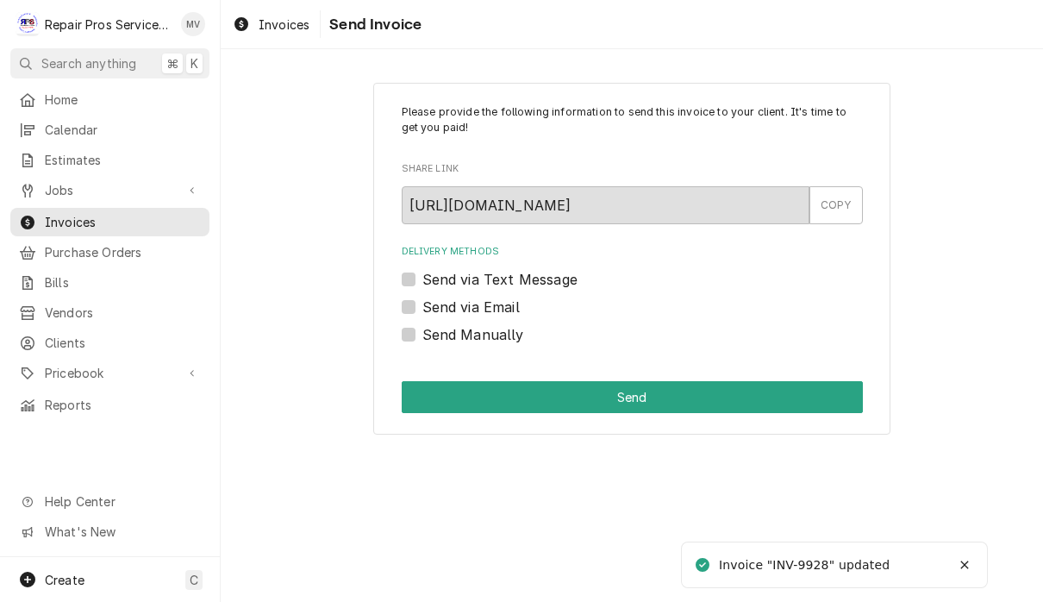
click at [483, 340] on label "Send Manually" at bounding box center [473, 334] width 102 height 21
click at [483, 340] on input "Send Manually" at bounding box center [652, 343] width 461 height 38
checkbox input "true"
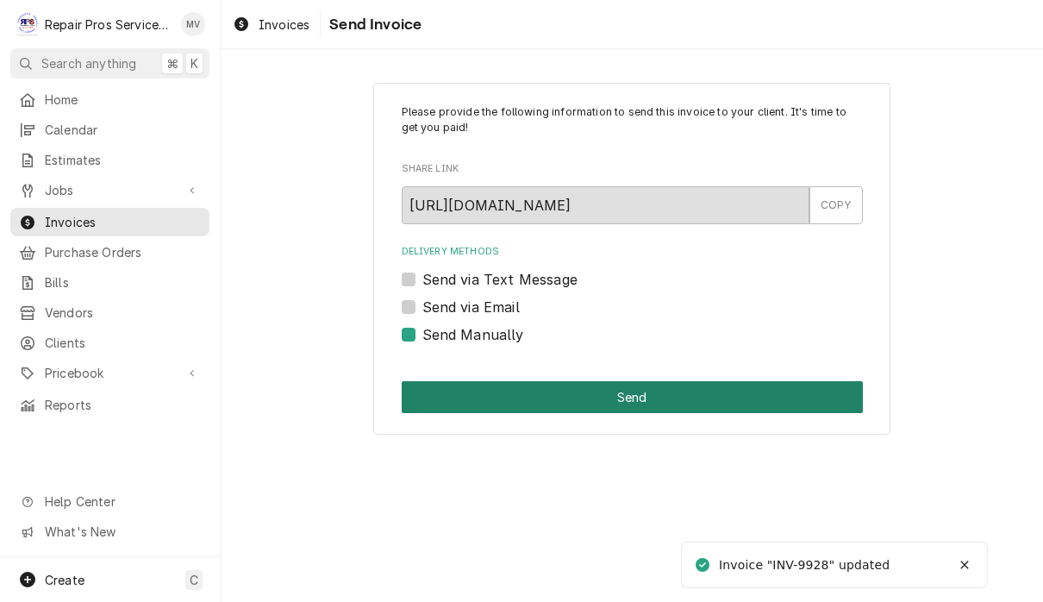
click at [674, 396] on button "Send" at bounding box center [632, 397] width 461 height 32
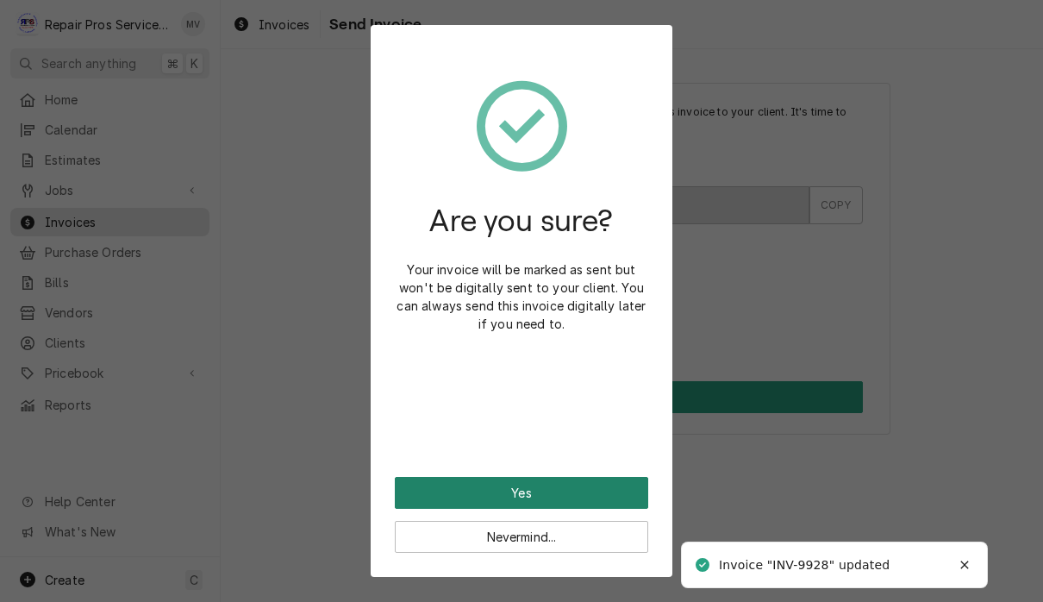
click at [616, 495] on button "Yes" at bounding box center [521, 493] width 253 height 32
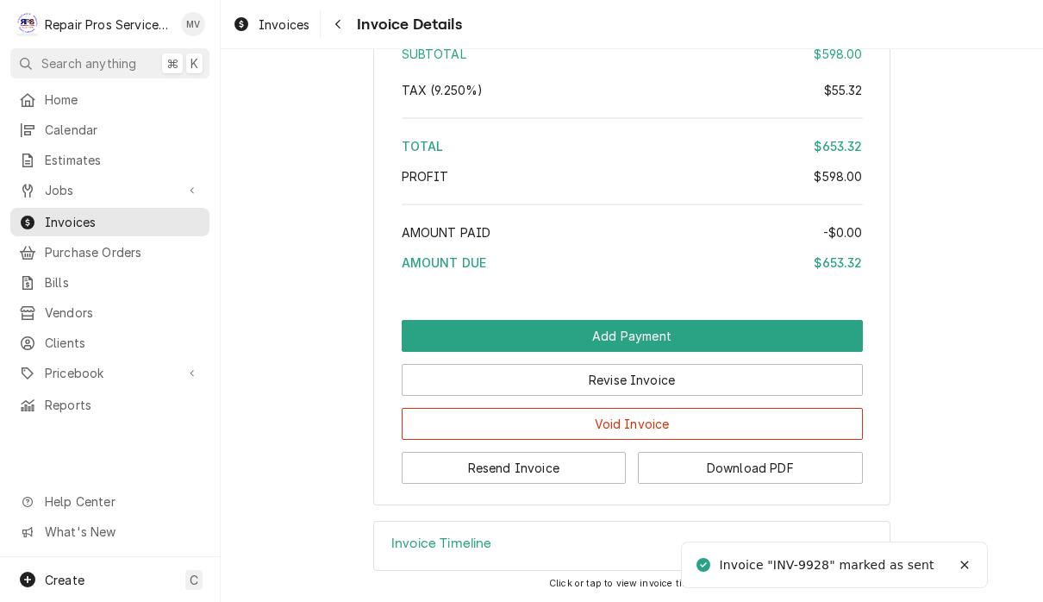
scroll to position [3567, 0]
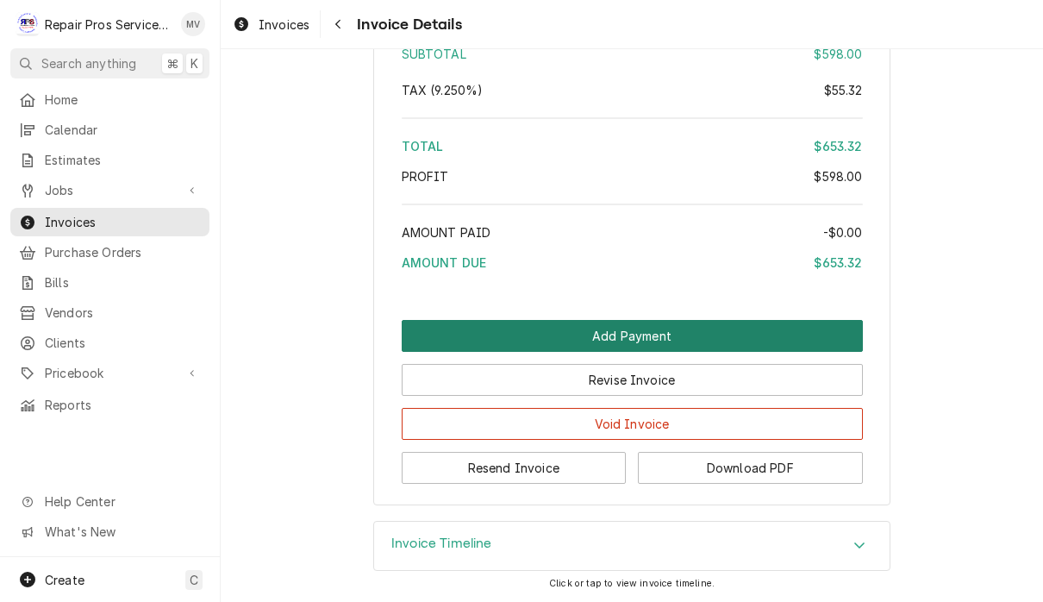
click at [714, 337] on button "Add Payment" at bounding box center [632, 336] width 461 height 32
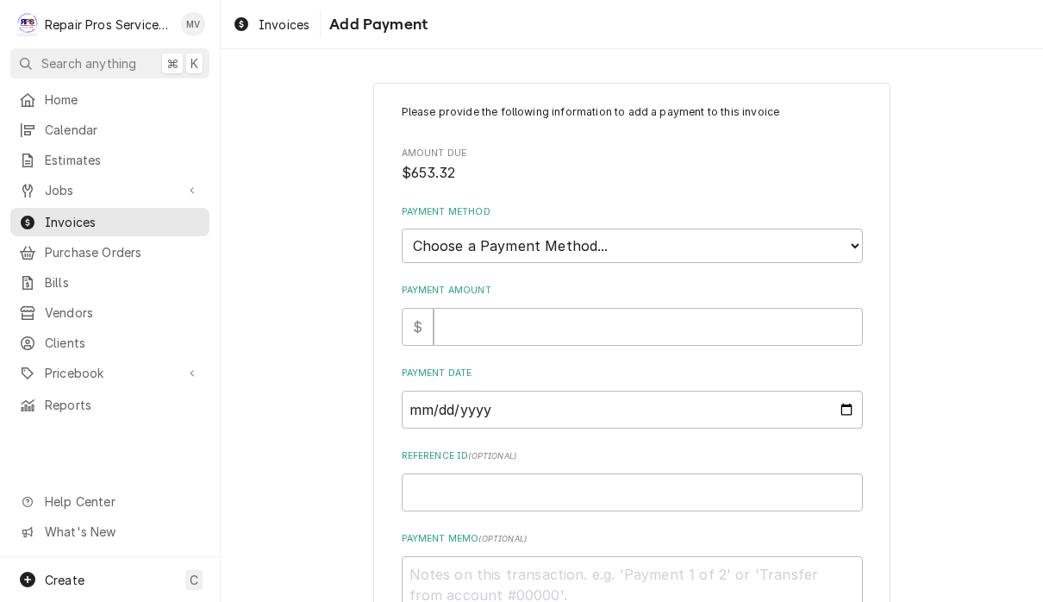
click at [714, 336] on div "Please provide the following information to add a payment to this invoice Amoun…" at bounding box center [632, 369] width 461 height 530
click at [739, 250] on select "Choose a Payment Method... Cash Check Credit/Debit Card ACH/eCheck Other" at bounding box center [632, 245] width 461 height 34
select select "3"
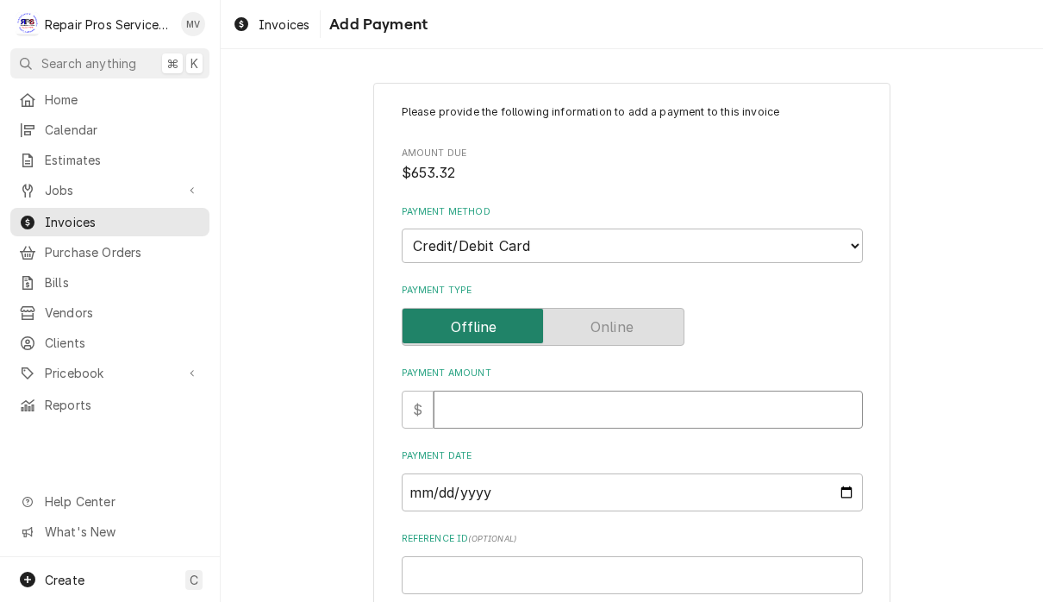
click at [565, 401] on input "Payment Amount" at bounding box center [647, 409] width 429 height 38
type textarea "x"
type input "6"
type textarea "x"
type input "65"
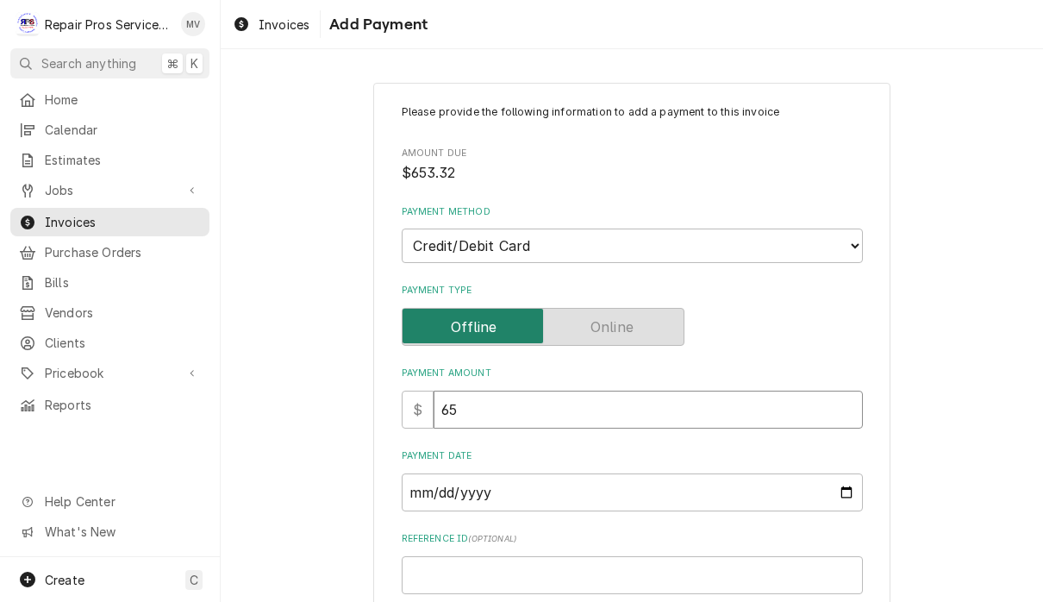
type textarea "x"
type input "653"
type textarea "x"
type input "653.3"
type textarea "x"
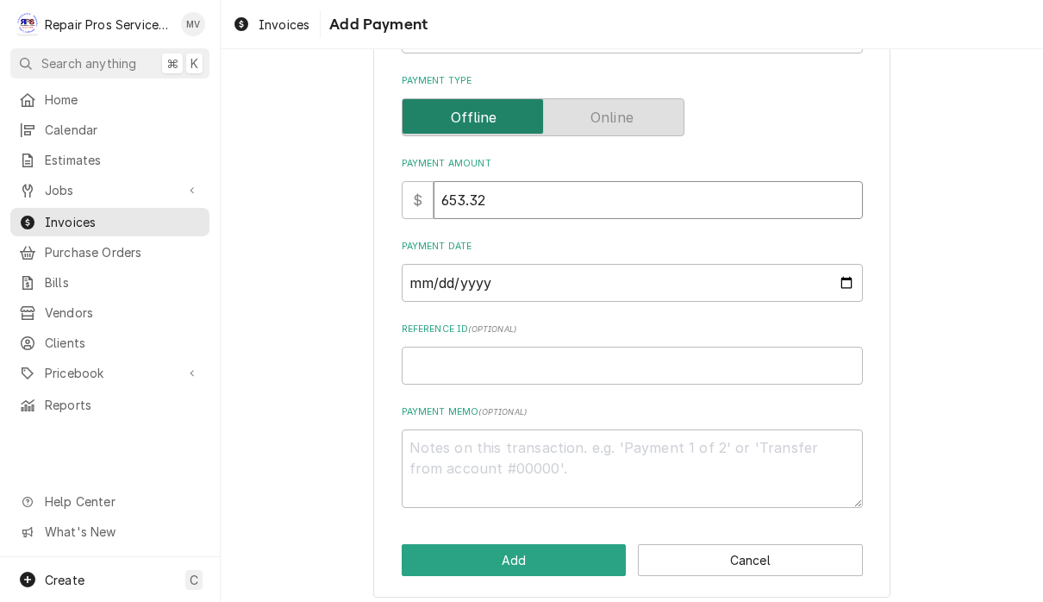
scroll to position [209, 0]
type input "653.32"
click at [545, 277] on input "Payment Date" at bounding box center [632, 284] width 461 height 38
type input "[DATE]"
click at [549, 355] on input "Reference ID ( optional )" at bounding box center [632, 366] width 461 height 38
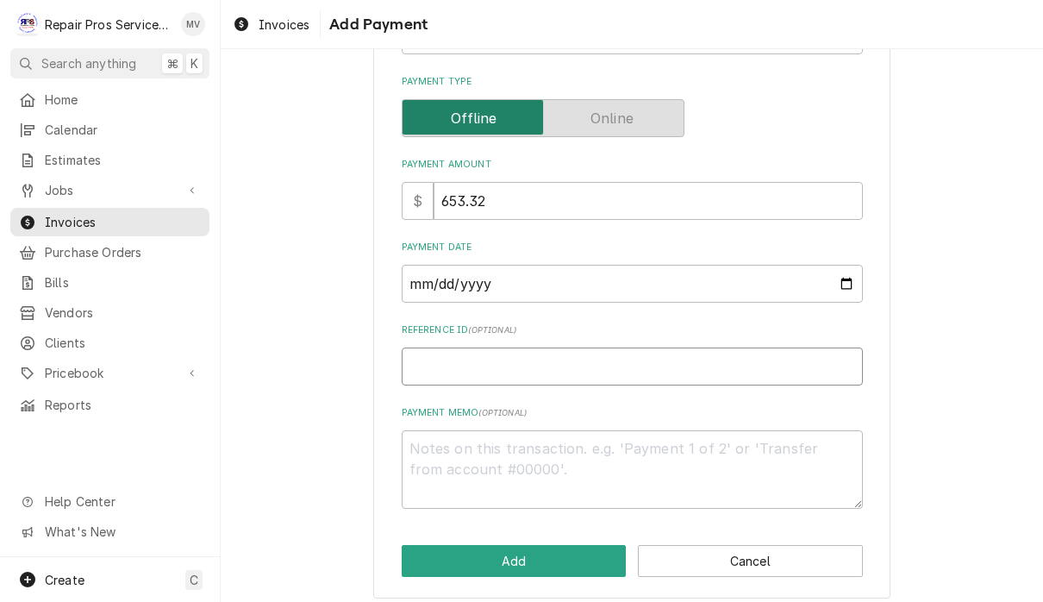
click at [671, 347] on input "Reference ID ( optional )" at bounding box center [632, 366] width 461 height 38
type textarea "x"
type input "9"
type textarea "x"
type input "99"
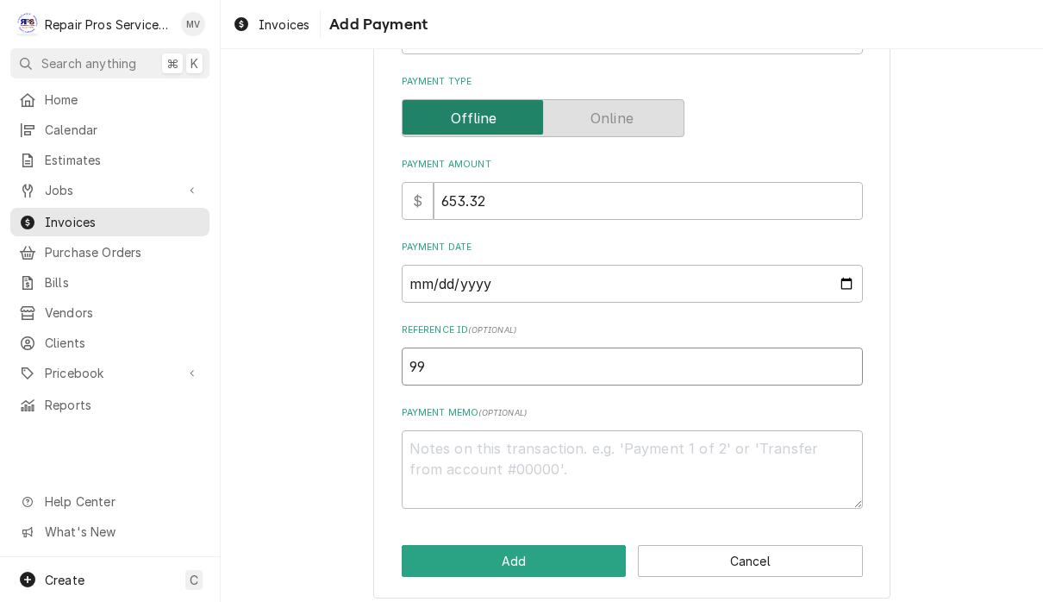
type textarea "x"
type input "992"
type textarea "x"
type input "9928"
click at [489, 446] on textarea "Payment Memo ( optional )" at bounding box center [632, 469] width 461 height 78
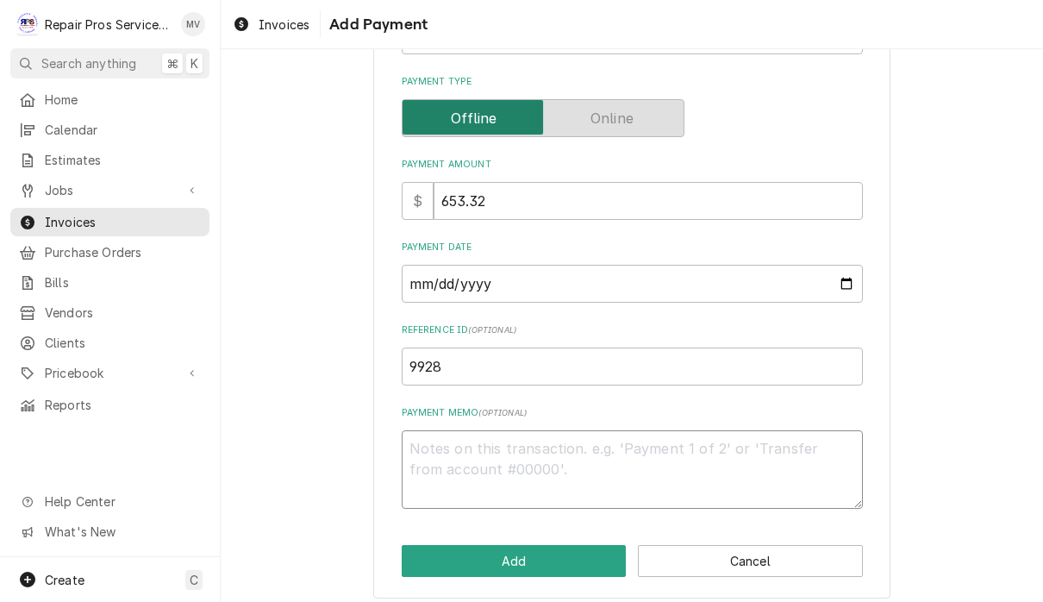
type textarea "x"
type textarea "c"
type textarea "x"
type textarea "cr"
type textarea "x"
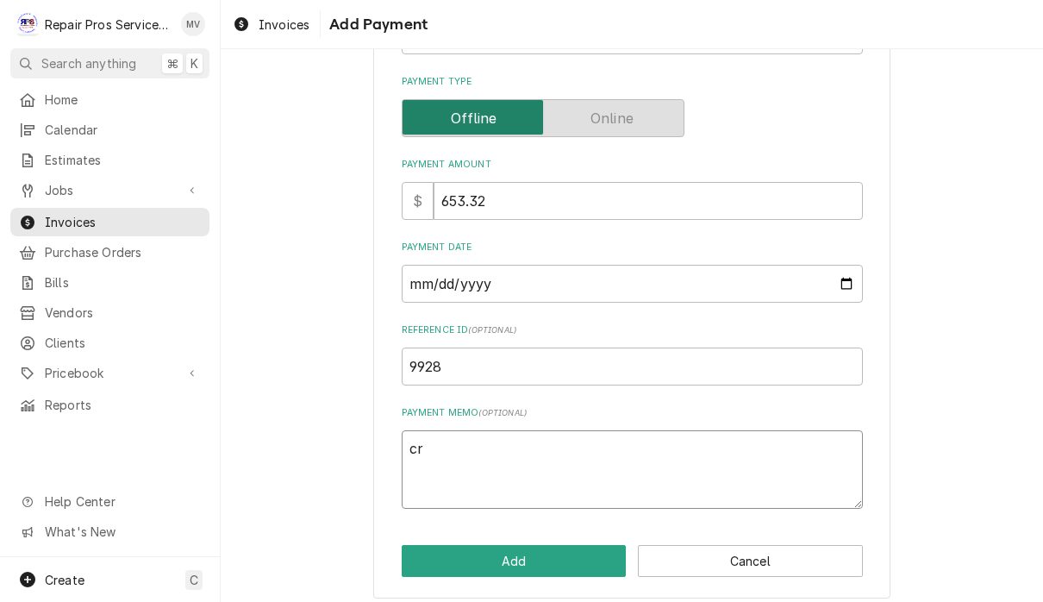
type textarea "cre"
type textarea "x"
type textarea "cred"
type textarea "x"
type textarea "credi"
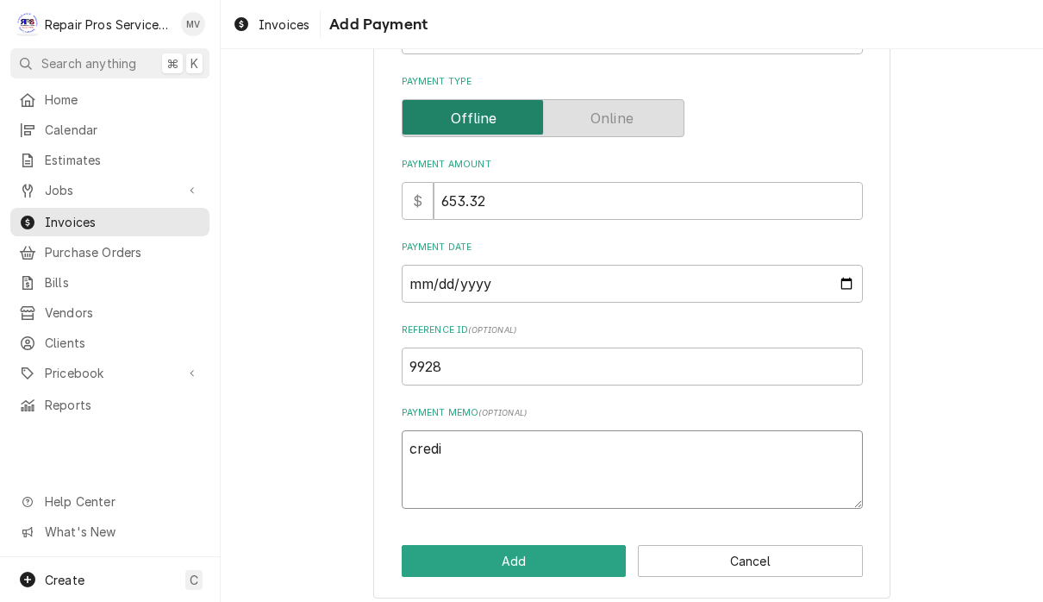
type textarea "x"
type textarea "credit"
type textarea "x"
type textarea "credit"
type textarea "x"
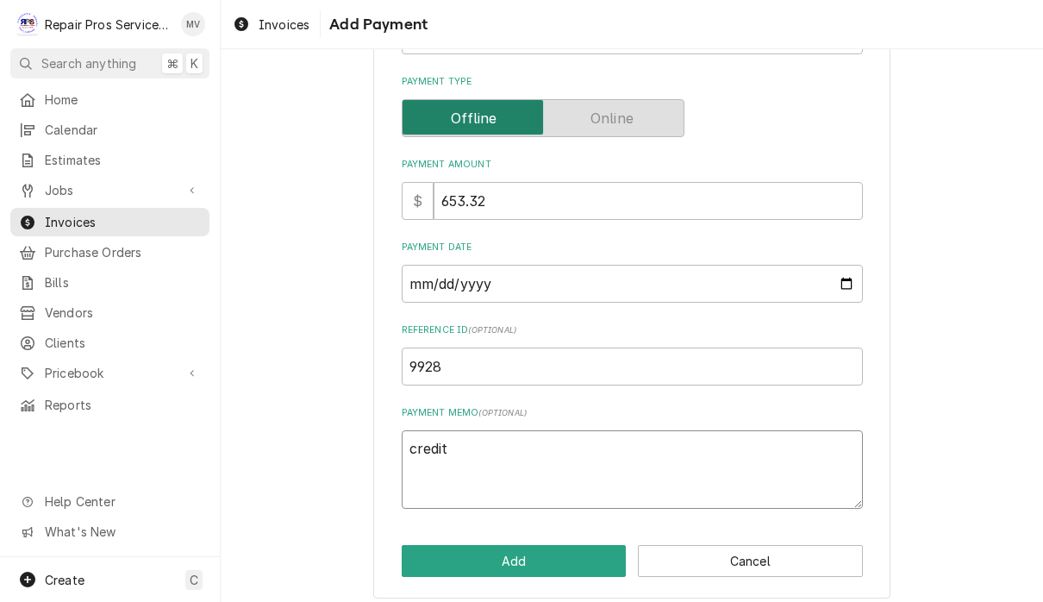
type textarea "credit c"
type textarea "x"
type textarea "credit ca"
type textarea "x"
type textarea "credit car"
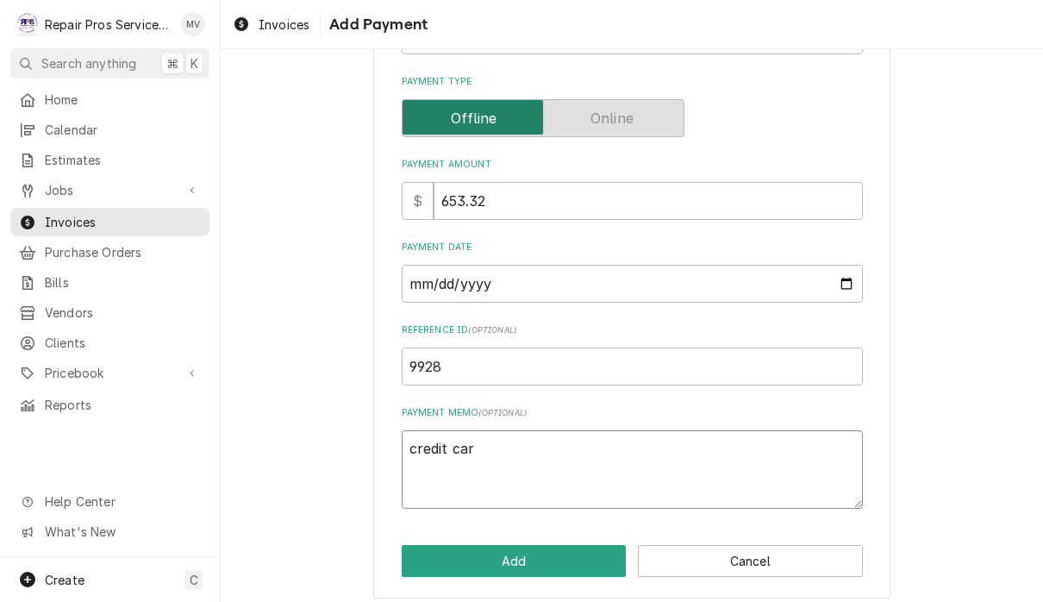
type textarea "x"
type textarea "credit card"
type textarea "x"
type textarea "credit card"
type textarea "x"
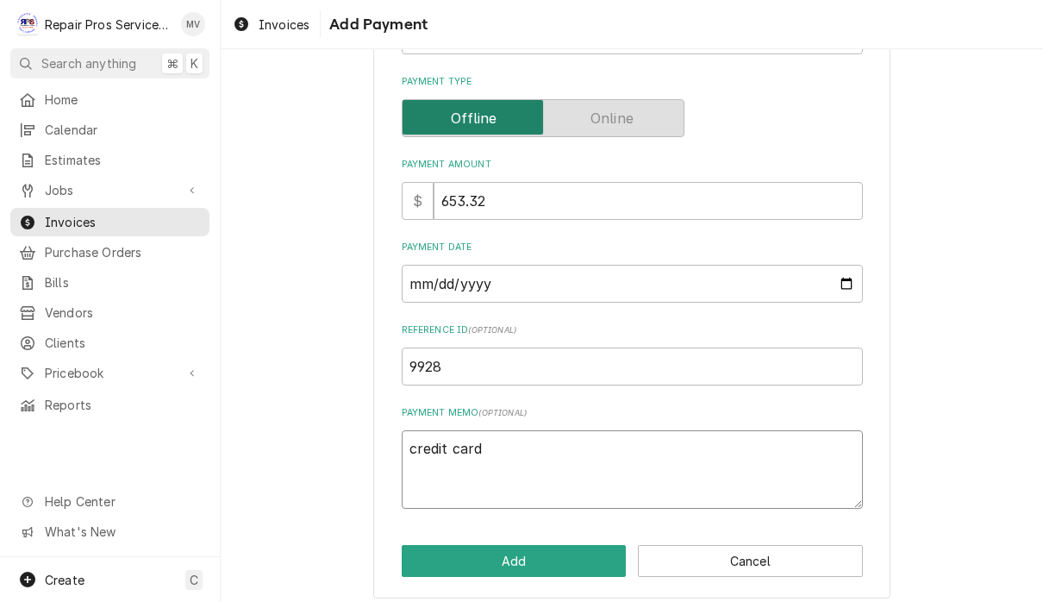
type textarea "credit card p"
type textarea "x"
type textarea "credit card pe"
type textarea "x"
type textarea "credit card per"
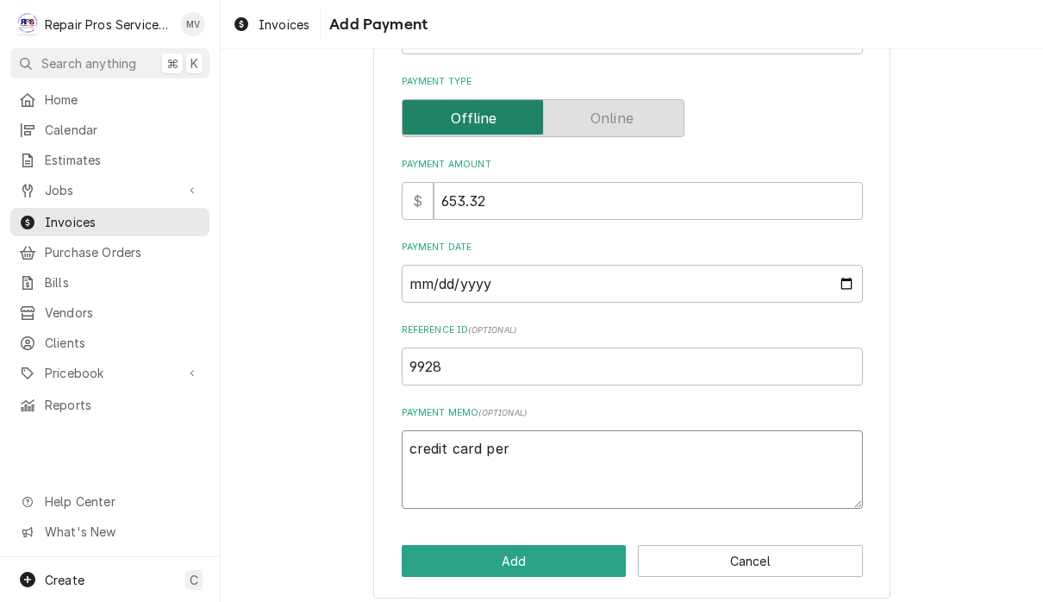
type textarea "x"
type textarea "credit card per"
type textarea "x"
type textarea "credit card per G"
type textarea "x"
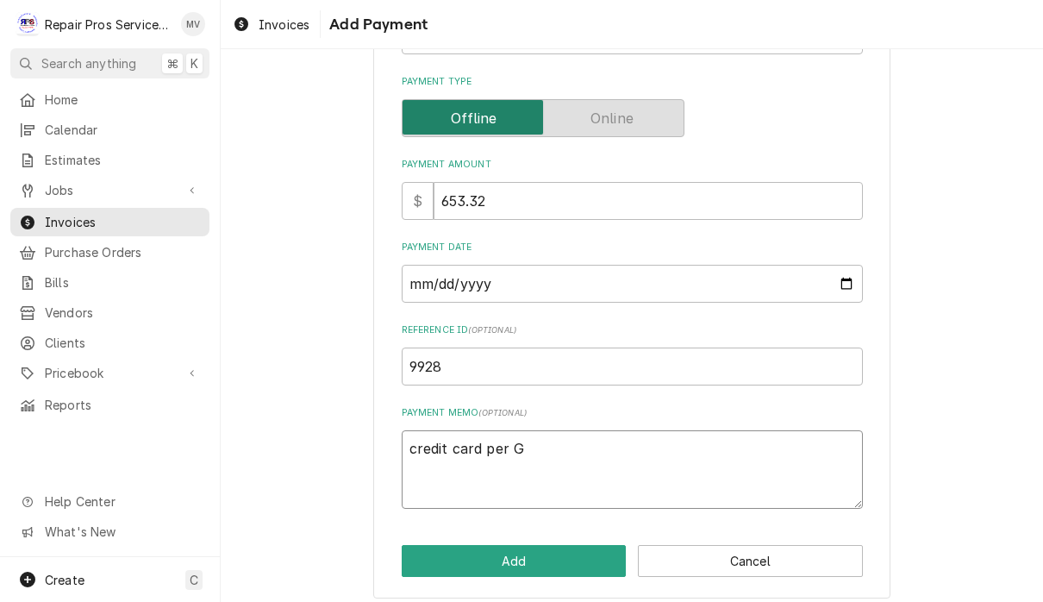
type textarea "credit card per Ge"
type textarea "x"
type textarea "credit card per Geo"
type textarea "x"
type textarea "credit card per Geor"
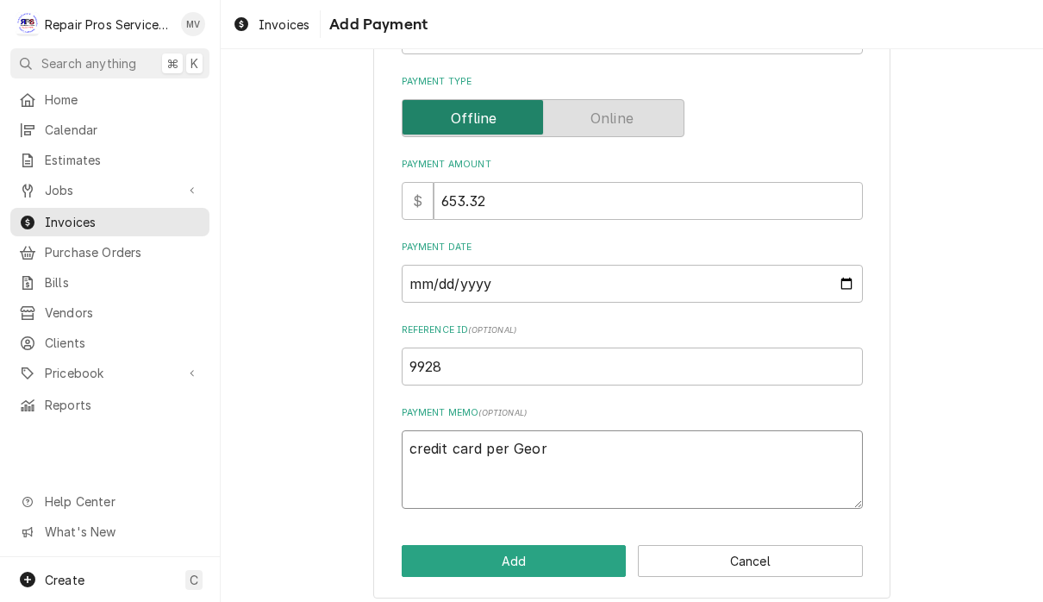
type textarea "x"
type textarea "credit card per Georg"
type textarea "x"
type textarea "credit card per Georgi"
type textarea "x"
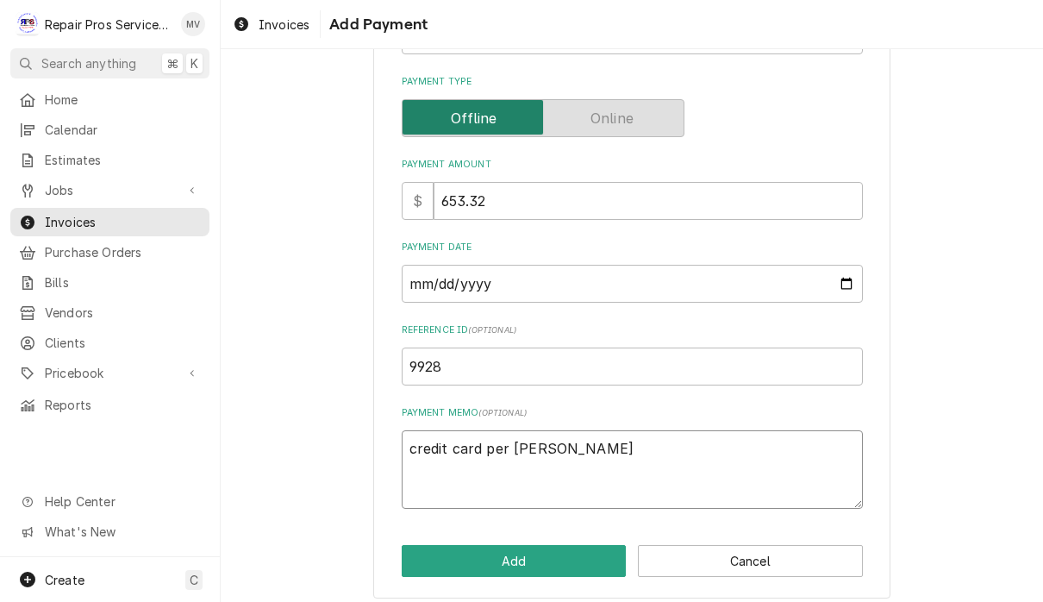
type textarea "credit card per Georgia"
type textarea "x"
type textarea "credit card per Georgia’"
type textarea "x"
type textarea "credit card per Georgia’s"
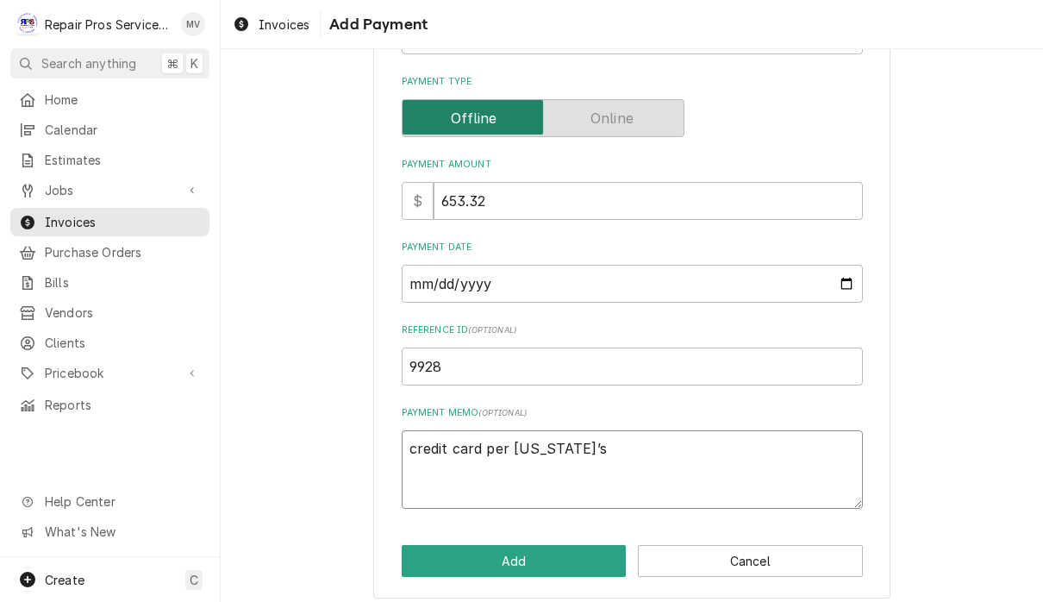
type textarea "x"
type textarea "credit card per Georgia’s"
type textarea "x"
type textarea "credit card per Georgia’s e"
type textarea "x"
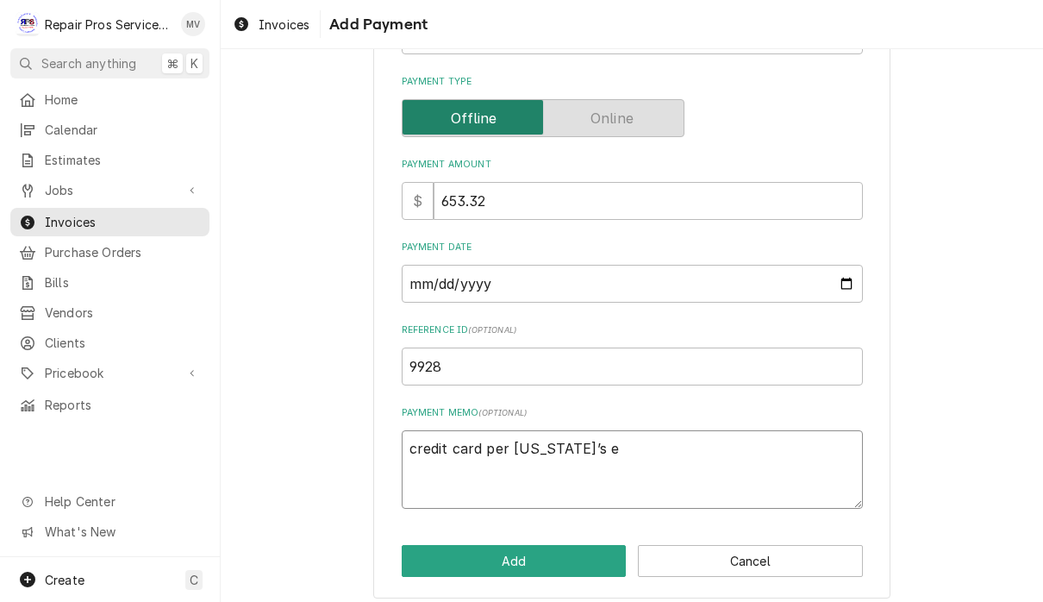
type textarea "credit card per Georgia’s em"
type textarea "x"
type textarea "credit card per Georgia’s ema"
type textarea "x"
type textarea "credit card per Georgia’s emai"
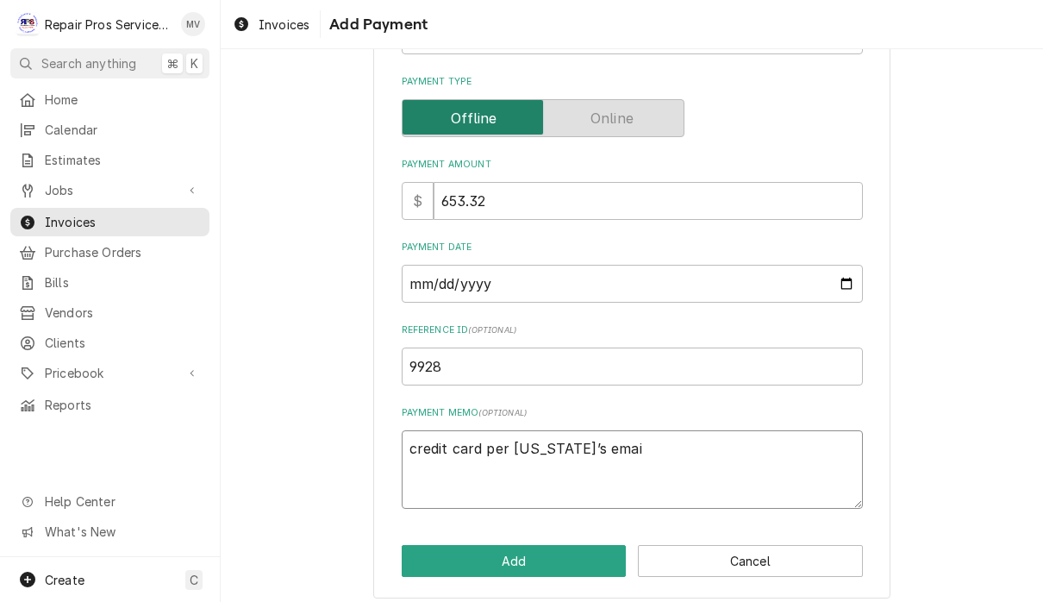
type textarea "x"
type textarea "credit card per Georgia’s email"
type textarea "x"
type textarea "credit card per Georgia’s email"
type textarea "x"
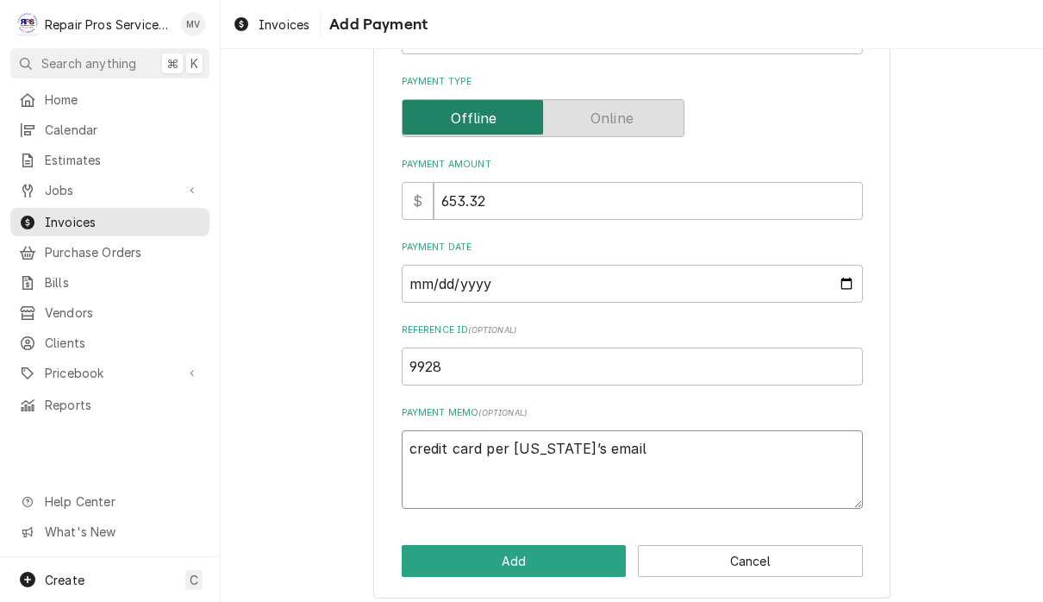
type textarea "credit card per Georgia’s email d"
type textarea "x"
type textarea "credit card per Georgia’s email da"
type textarea "x"
type textarea "credit card per Georgia’s email dat"
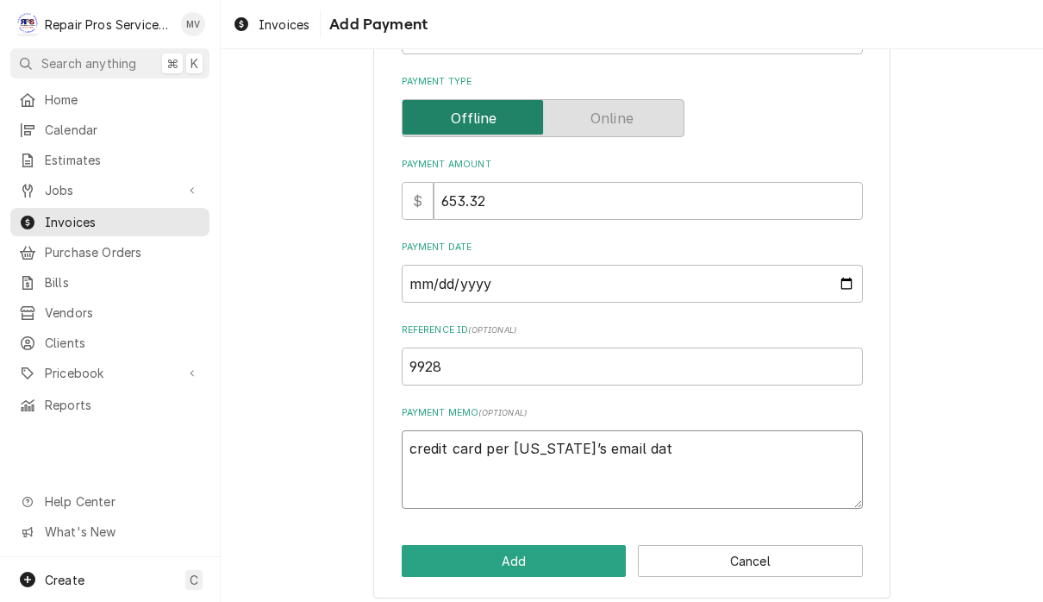
type textarea "x"
type textarea "credit card per Georgia’s email date"
type textarea "x"
type textarea "credit card per Georgia’s email dated"
type textarea "x"
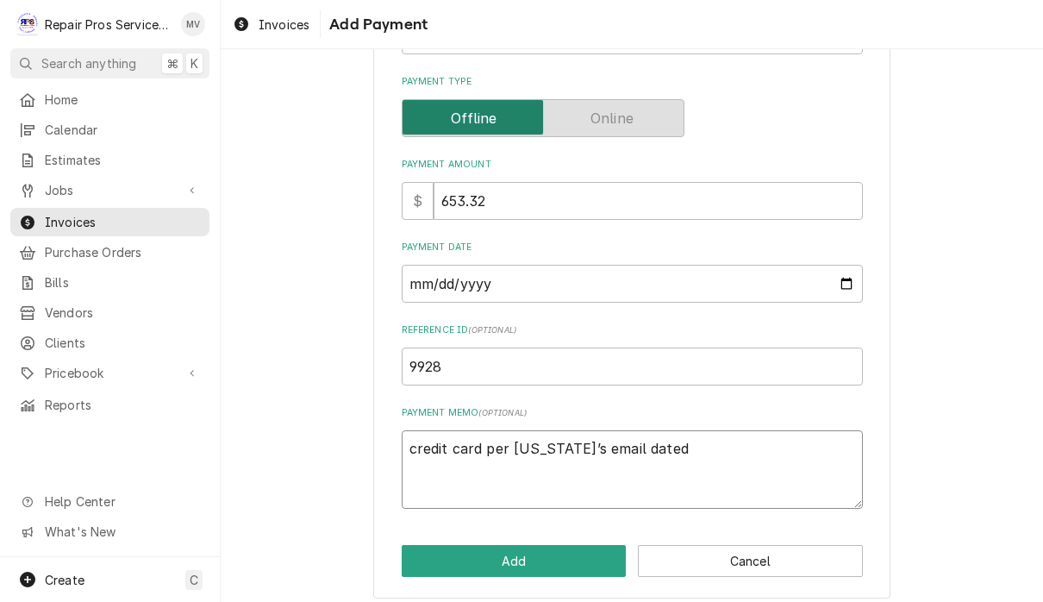
type textarea "credit card per Georgia’s email dated"
type textarea "x"
type textarea "credit card per Georgia’s email dated"
type textarea "x"
type textarea "credit card per Georgia’s email date"
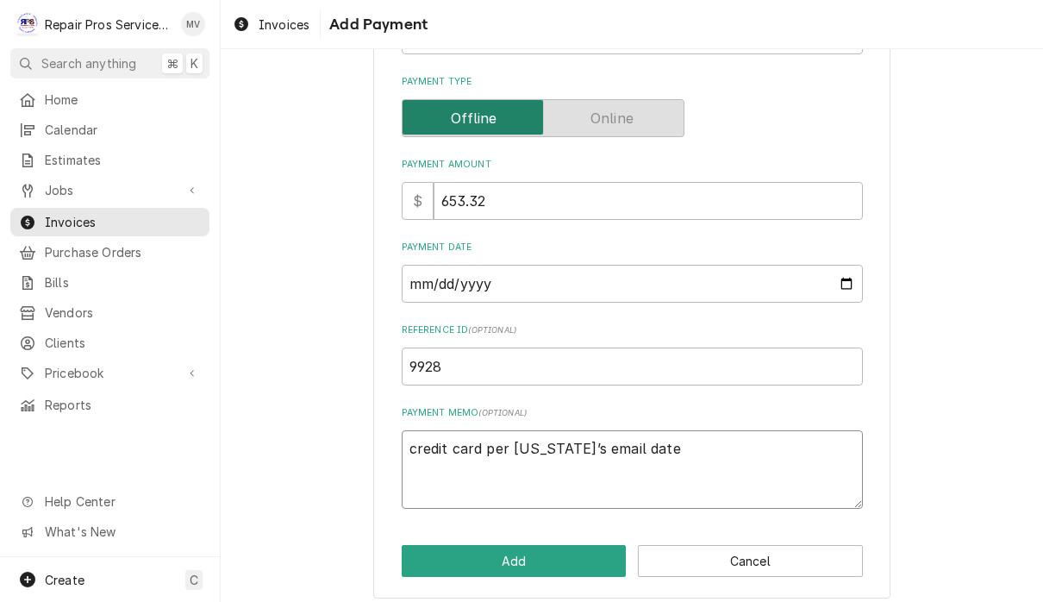
type textarea "x"
type textarea "credit card per Georgia’s email dat"
type textarea "x"
type textarea "credit card per Georgia’s email da"
type textarea "x"
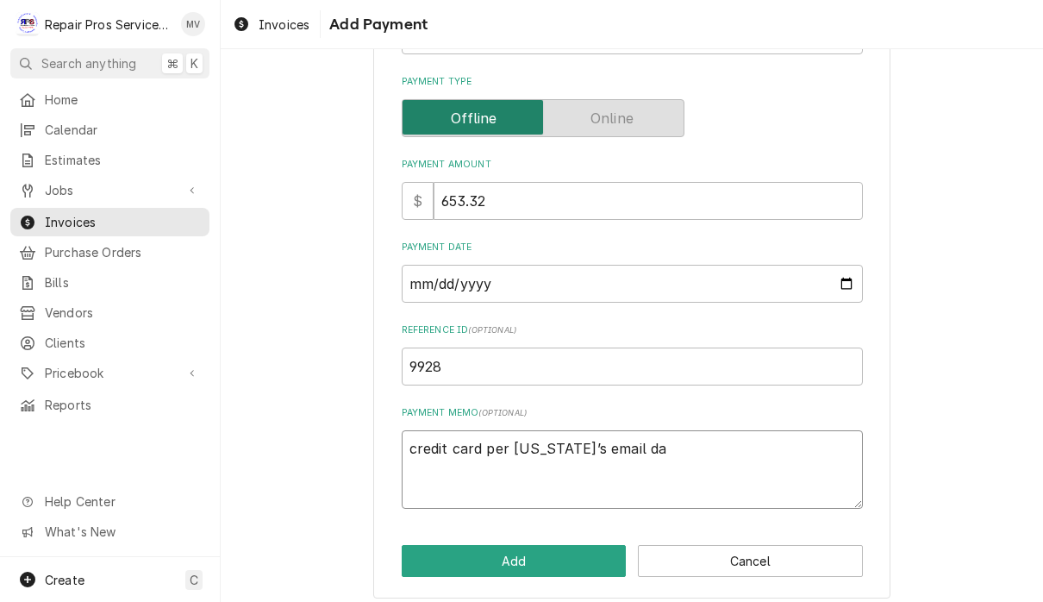
type textarea "credit card per Georgia’s email d"
type textarea "x"
type textarea "credit card per Georgia’s email"
type textarea "x"
type textarea "credit card per Georgia’s email O"
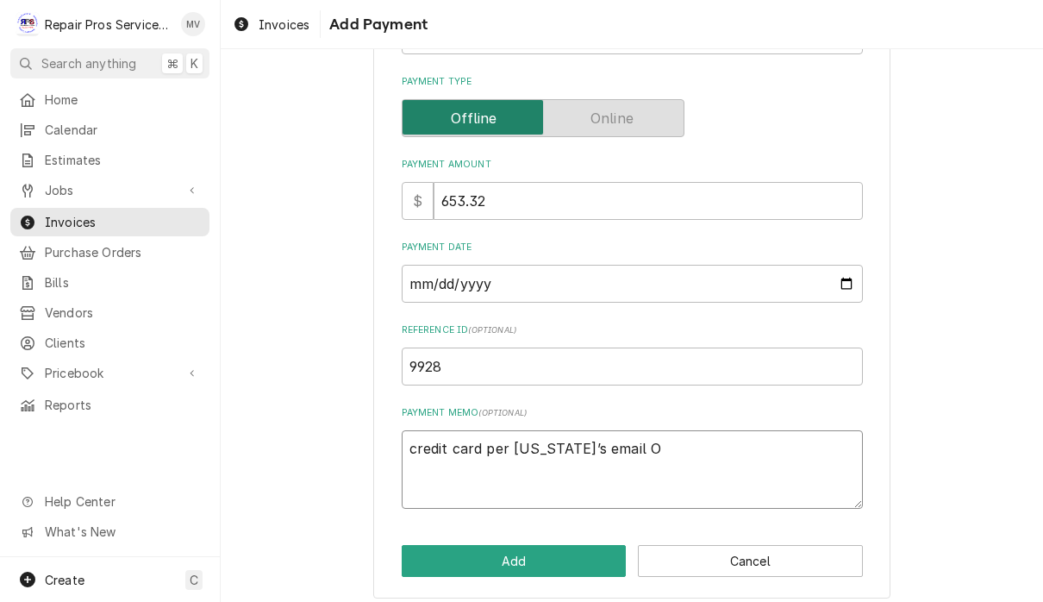
type textarea "x"
type textarea "credit card per Georgia’s email Oc"
type textarea "x"
type textarea "credit card per Georgia’s email Oct"
type textarea "x"
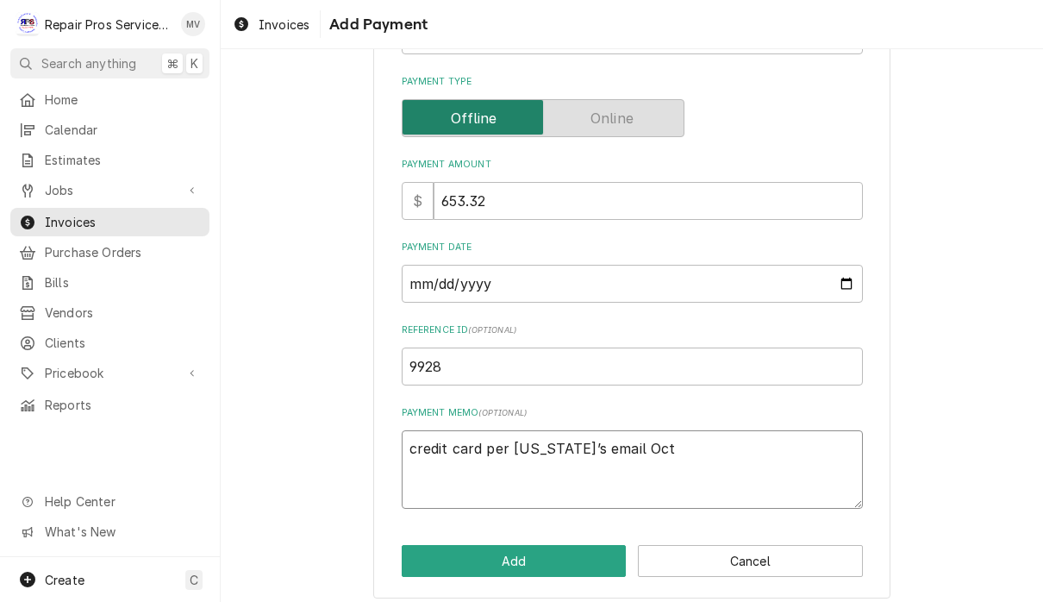
type textarea "credit card per Georgia’s email Oct."
type textarea "x"
type textarea "credit card per Georgia’s email Oct."
type textarea "x"
type textarea "credit card per Georgia’s email Oct. 1"
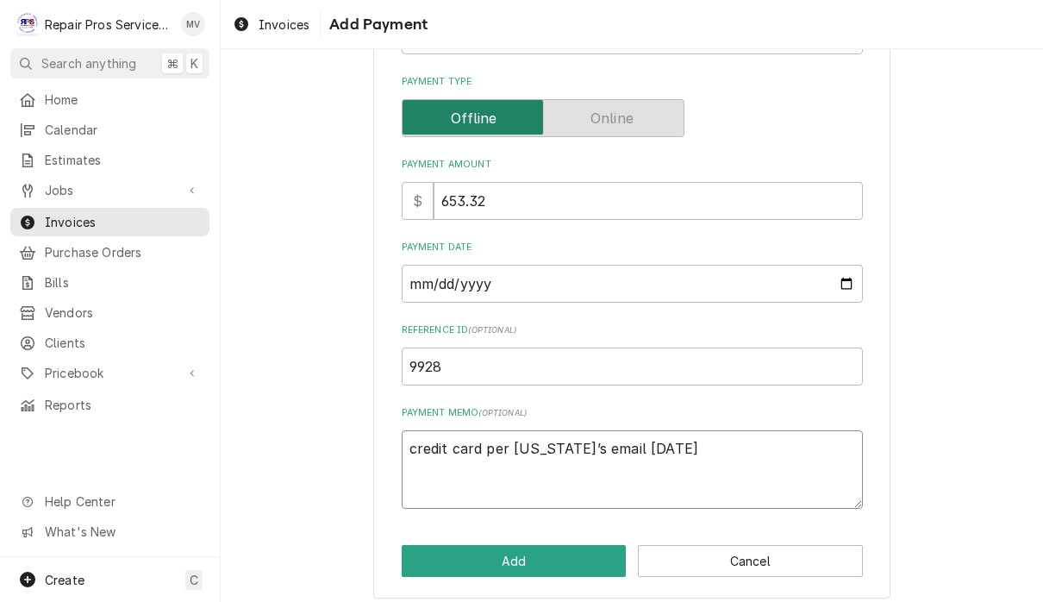
type textarea "x"
type textarea "credit card per Georgia’s email Oct. 15"
type textarea "x"
type textarea "credit card per Georgia’s email Oct. 15,"
type textarea "x"
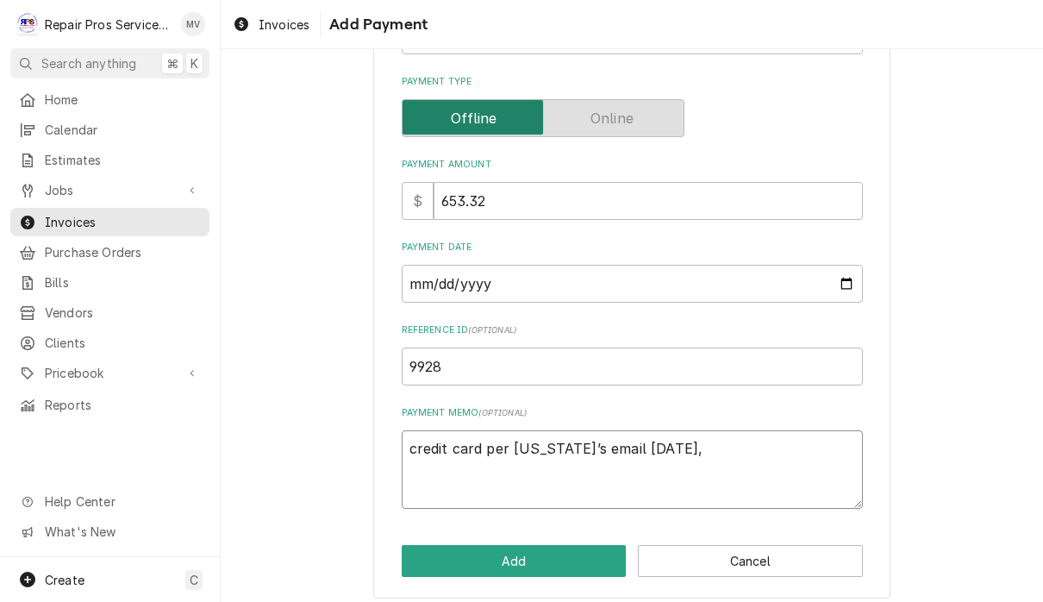
type textarea "credit card per Georgia’s email Oct. 15,2"
type textarea "x"
type textarea "credit card per Georgia’s email Oct. 15,"
type textarea "x"
type textarea "credit card per Georgia’s email Oct. 15,"
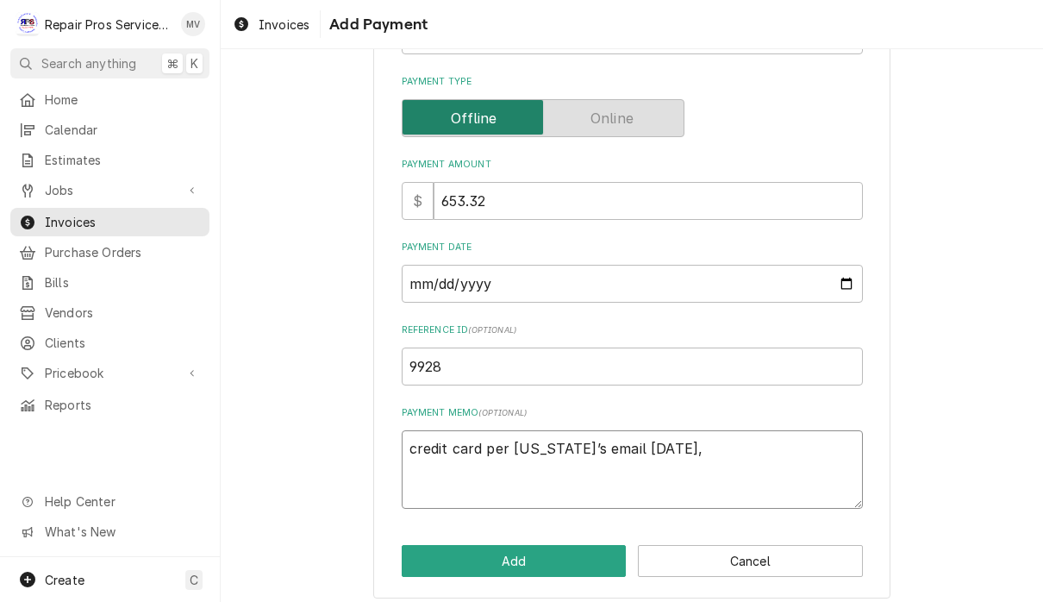
type textarea "x"
type textarea "credit card per Georgia’s email Oct. 15, 2"
type textarea "x"
type textarea "credit card per Georgia’s email Oct. 15, 20"
type textarea "x"
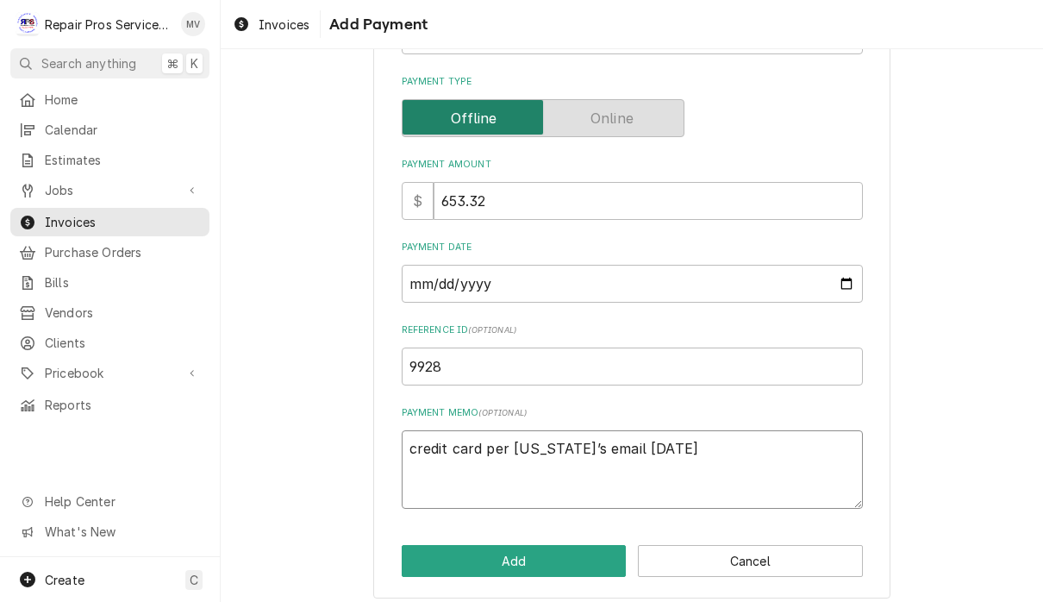
type textarea "credit card per Georgia’s email Oct. 15, 202"
type textarea "x"
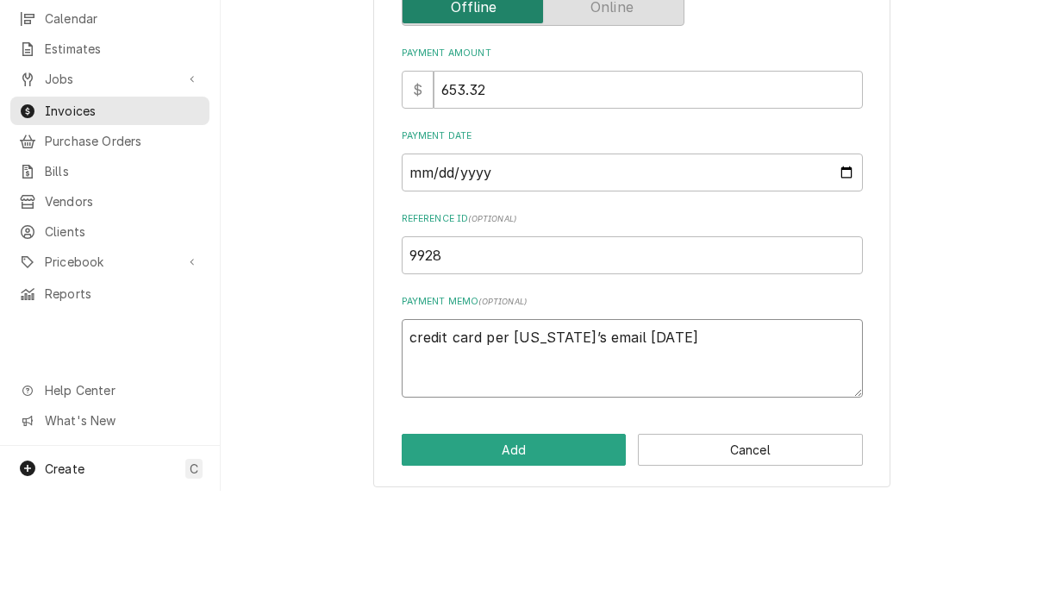
scroll to position [1, 0]
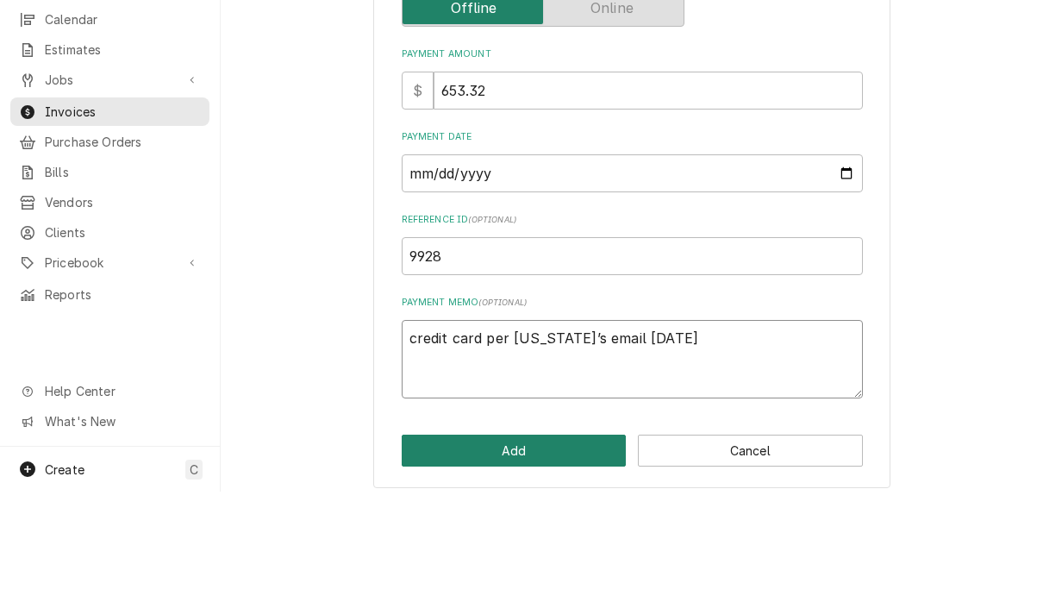
type textarea "credit card per Georgia’s email Oct. 15, 2025"
click at [539, 545] on button "Add" at bounding box center [514, 561] width 225 height 32
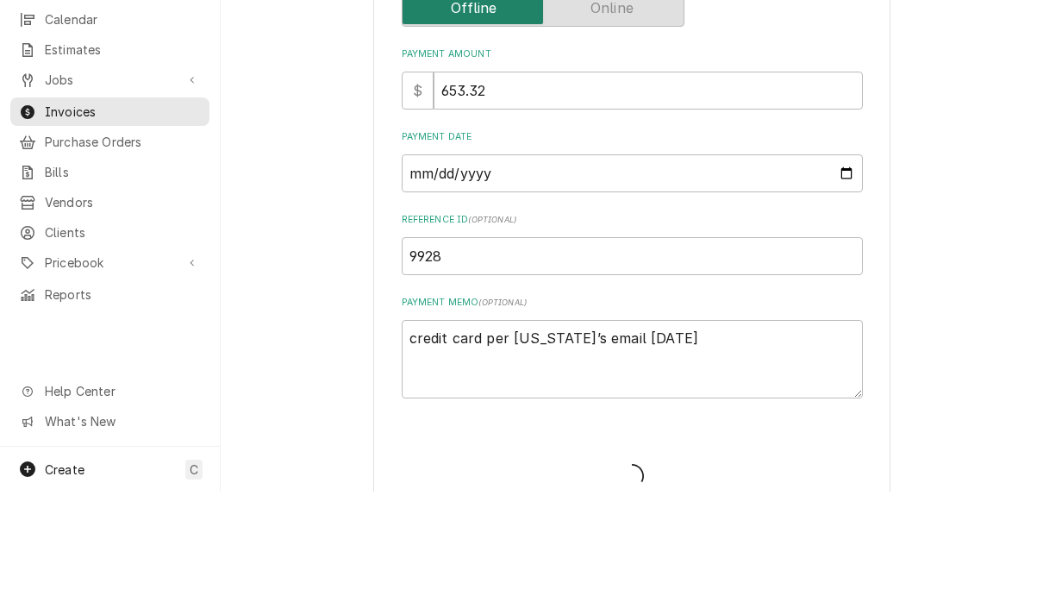
type textarea "x"
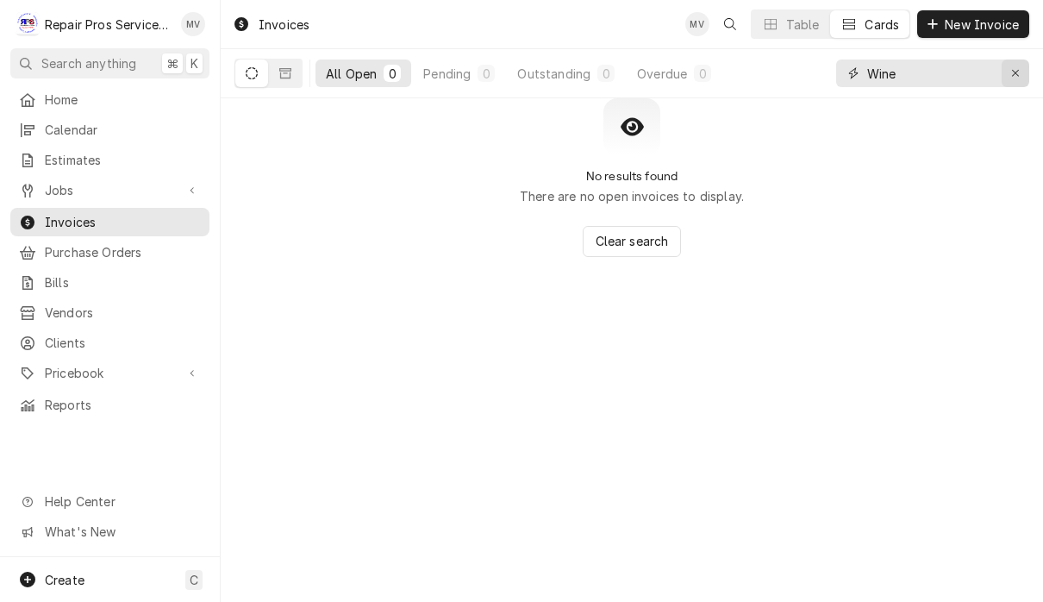
click at [1014, 73] on icon "Erase input" at bounding box center [1015, 73] width 9 height 12
type input "9993"
click at [291, 77] on button "Dynamic Content Wrapper" at bounding box center [285, 73] width 33 height 28
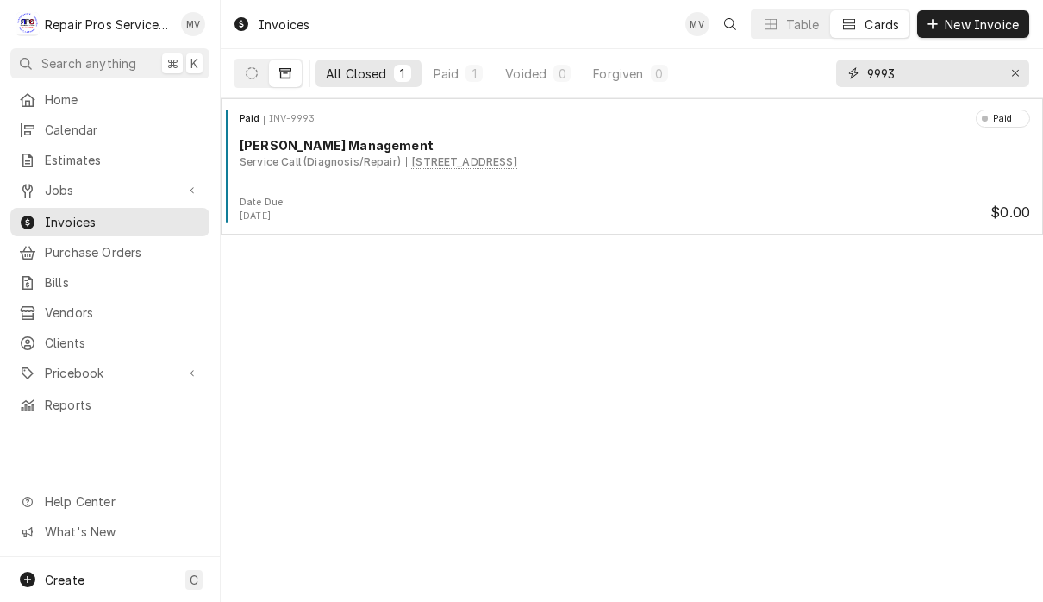
click at [928, 85] on input "9993" at bounding box center [931, 73] width 129 height 28
type input "9995"
click at [1008, 72] on div "Erase input" at bounding box center [1015, 73] width 17 height 17
type input "10002"
click at [95, 334] on span "Clients" at bounding box center [123, 343] width 156 height 18
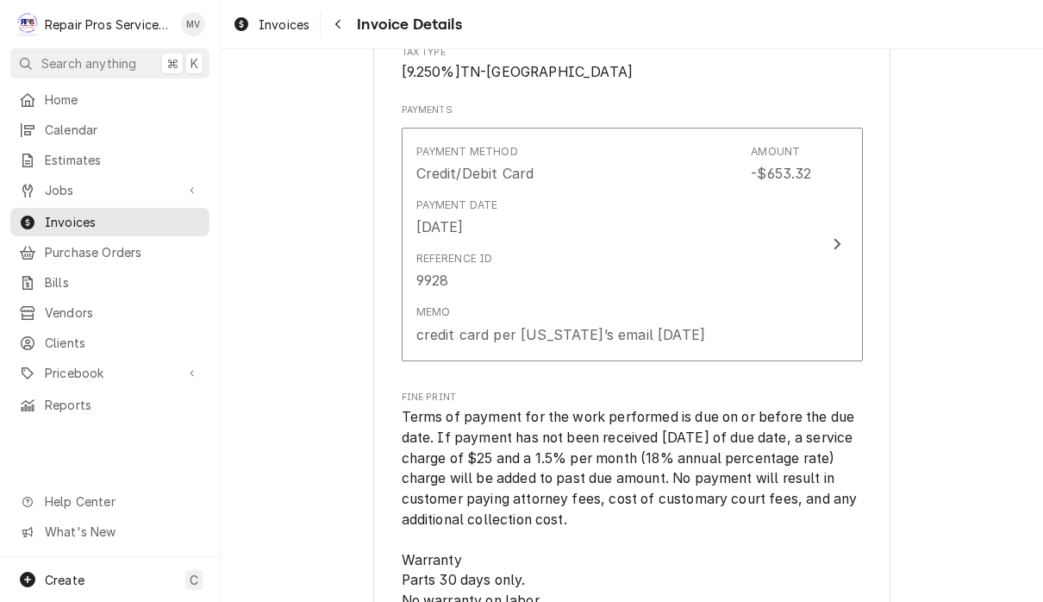
scroll to position [3128, 0]
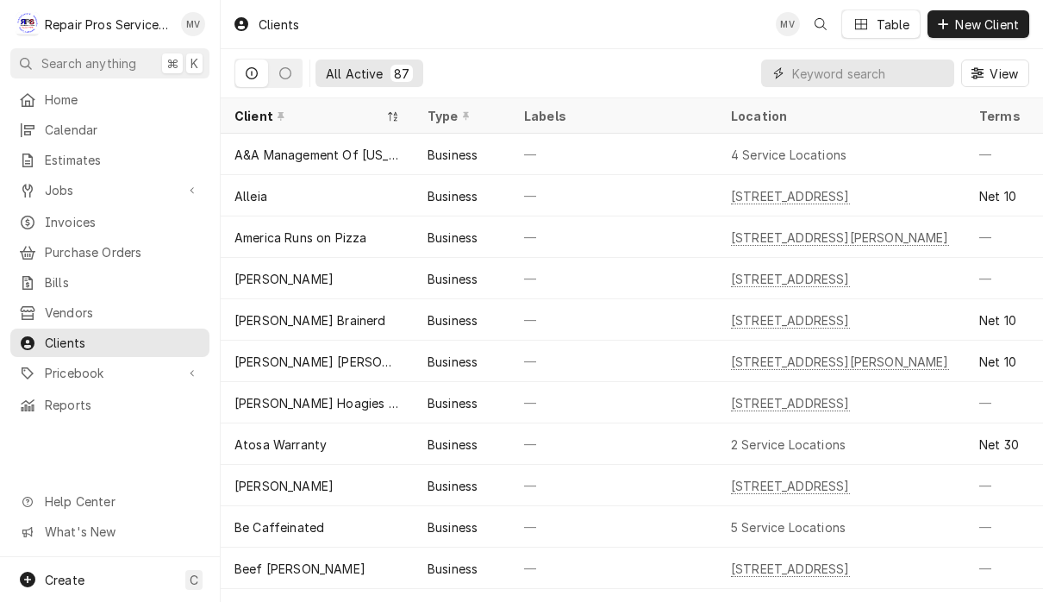
click at [832, 72] on input "Dynamic Content Wrapper" at bounding box center [868, 73] width 153 height 28
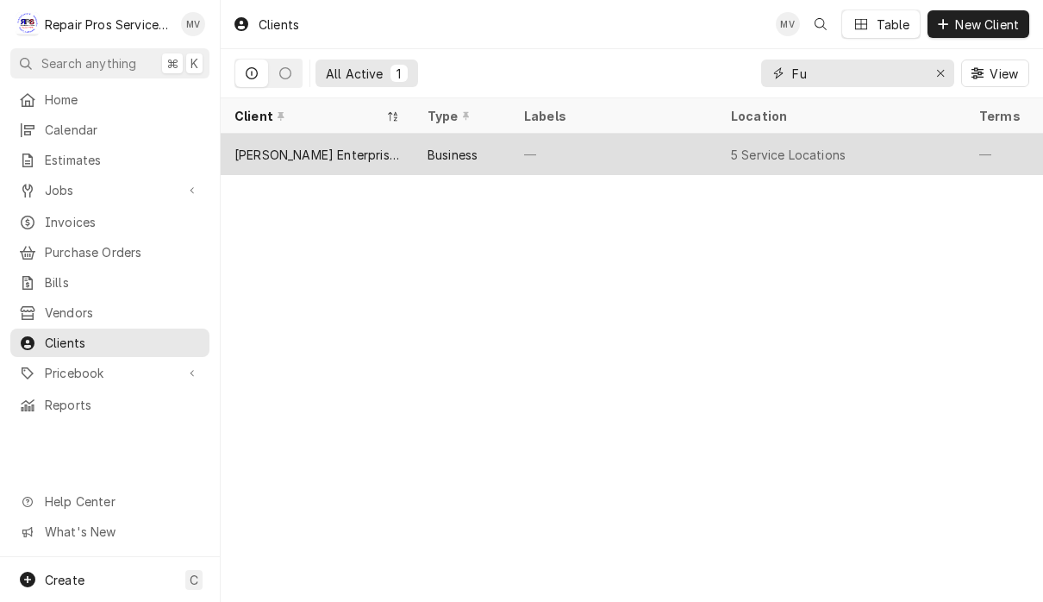
type input "Fu"
click at [641, 150] on div "—" at bounding box center [613, 154] width 207 height 41
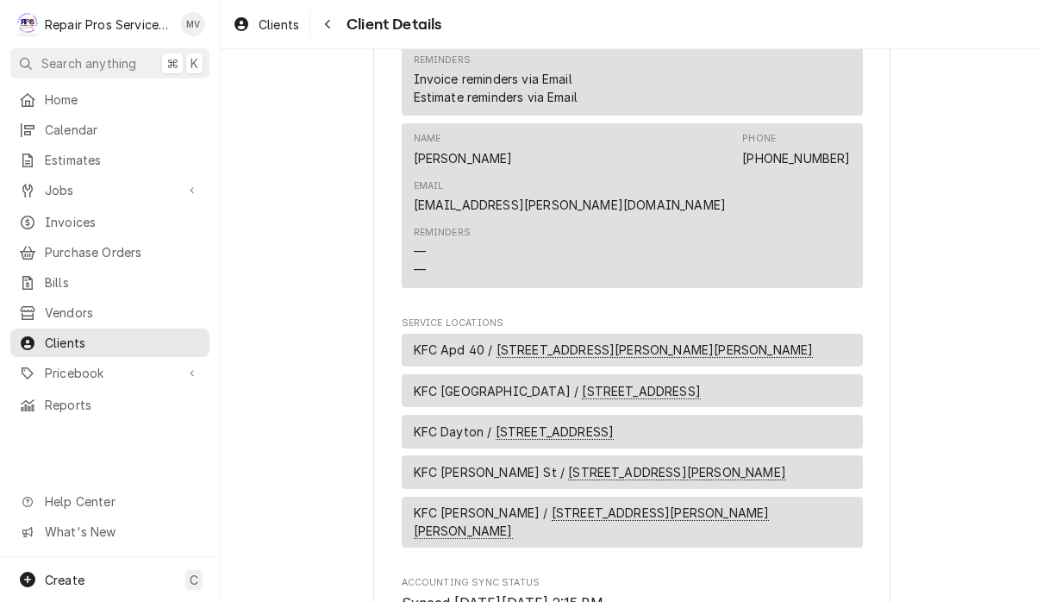
scroll to position [883, 0]
